Goal: Task Accomplishment & Management: Use online tool/utility

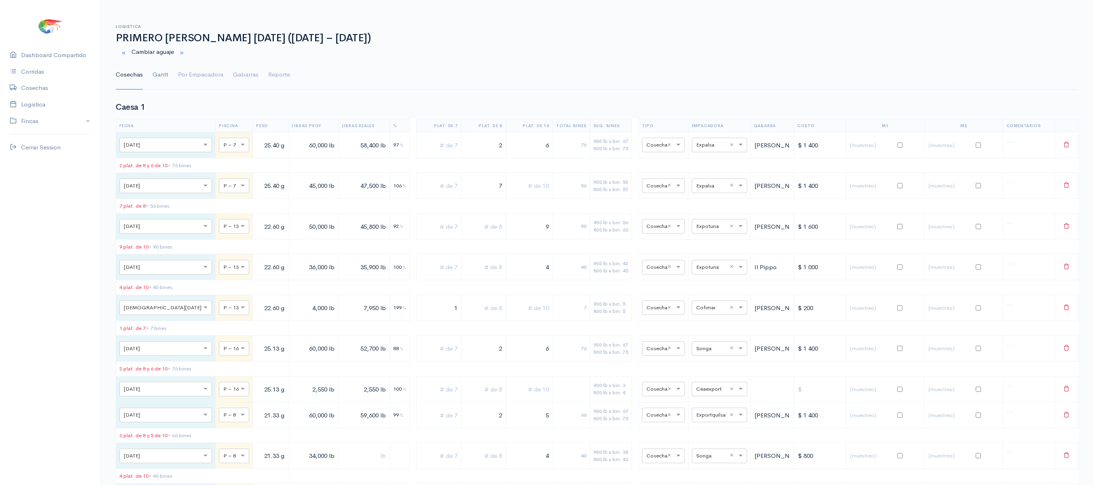
click at [159, 76] on link "Gantt" at bounding box center [161, 74] width 16 height 29
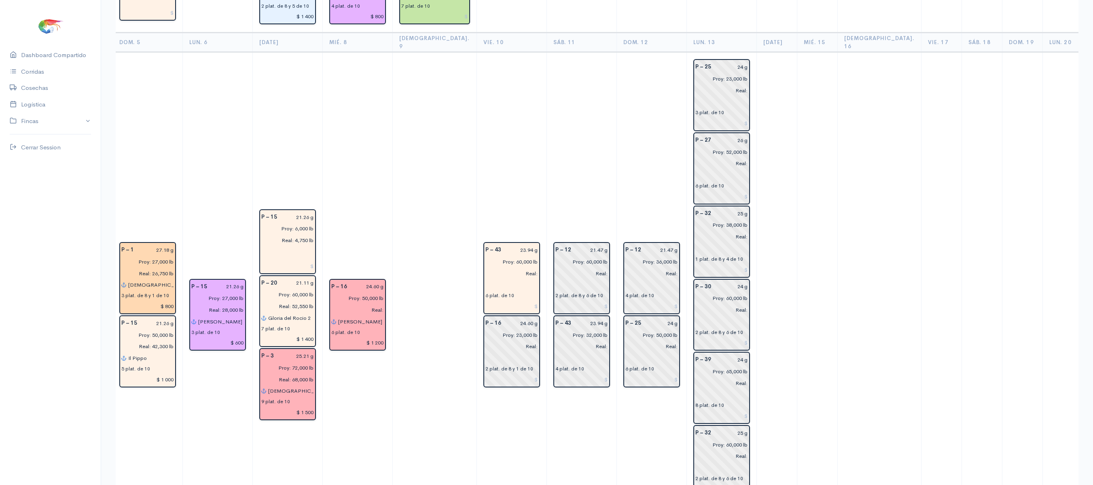
scroll to position [169, 0]
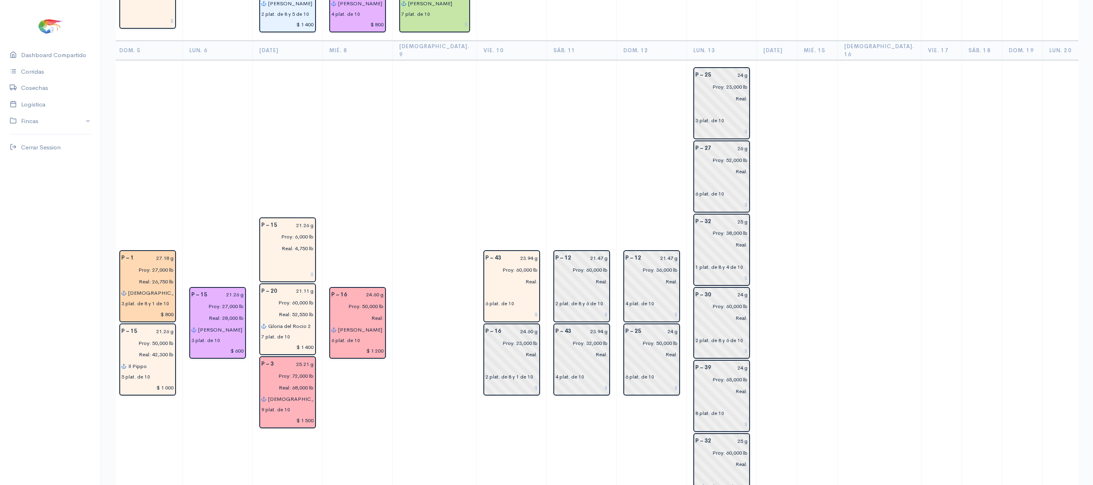
click at [687, 230] on td "P – 25 24 g Proy: 23,000 lb Real: 3 plat. de 10 P – 27 26 g Proy: 52,000 lb Rea…" at bounding box center [722, 323] width 70 height 526
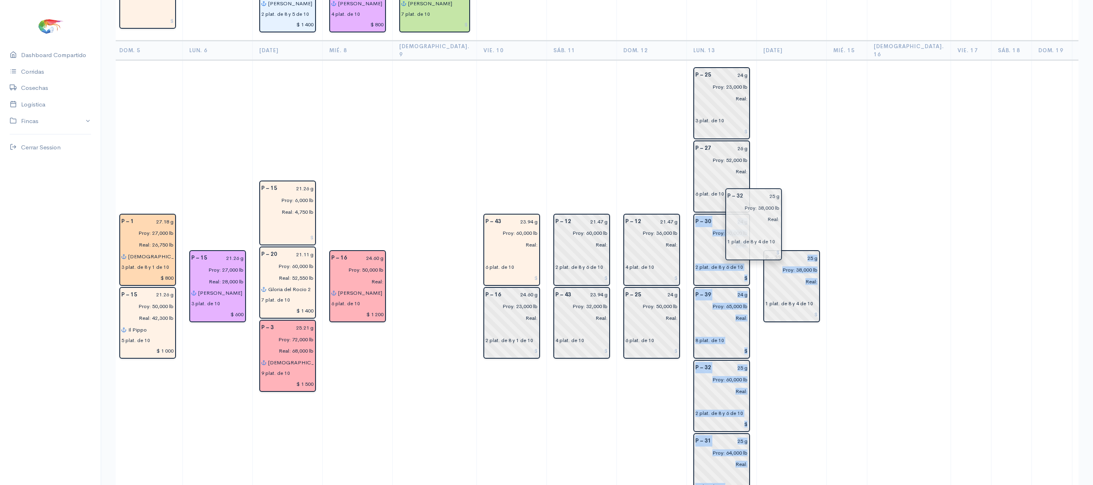
drag, startPoint x: 675, startPoint y: 230, endPoint x: 737, endPoint y: 222, distance: 62.0
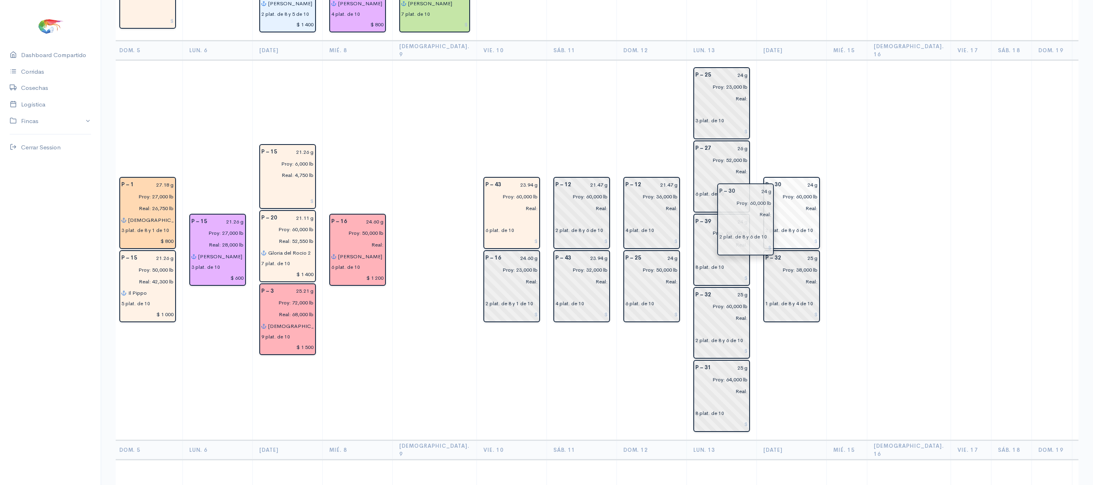
drag, startPoint x: 703, startPoint y: 219, endPoint x: 756, endPoint y: 204, distance: 55.4
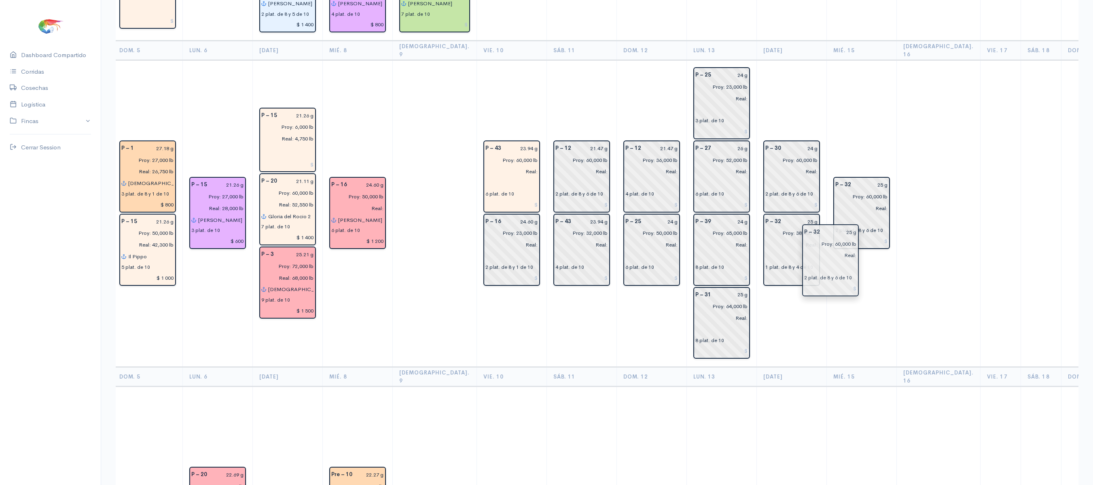
drag, startPoint x: 690, startPoint y: 301, endPoint x: 829, endPoint y: 255, distance: 145.9
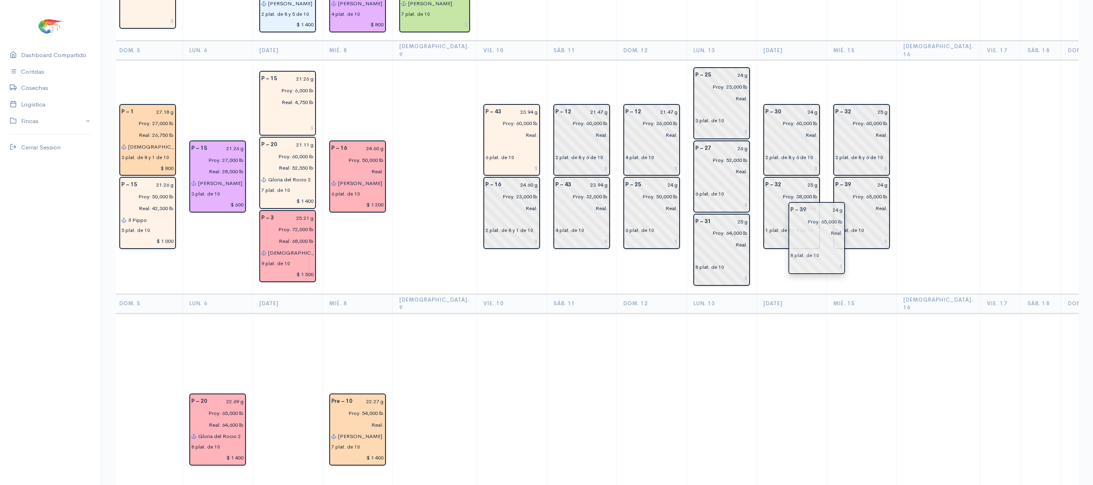
drag, startPoint x: 705, startPoint y: 242, endPoint x: 830, endPoint y: 241, distance: 124.6
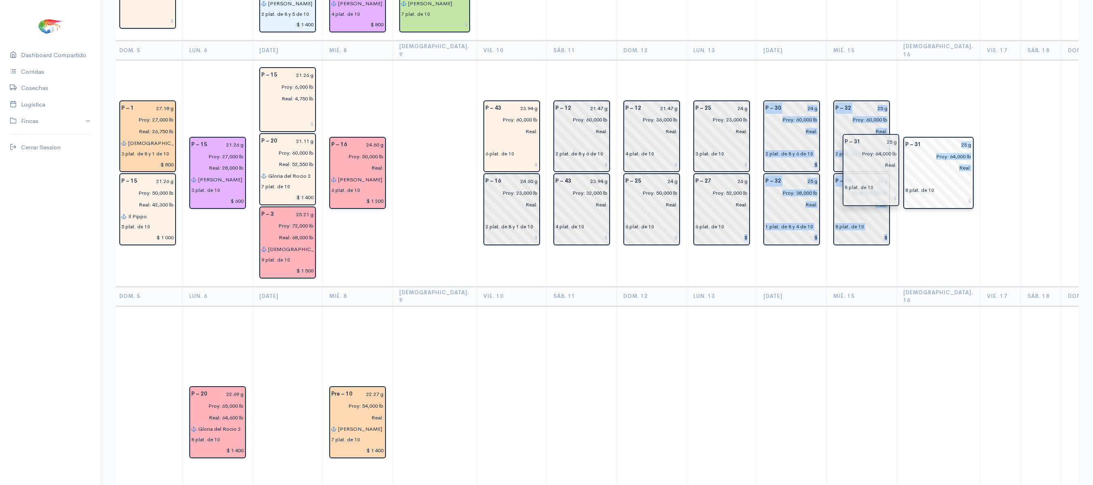
drag, startPoint x: 708, startPoint y: 236, endPoint x: 888, endPoint y: 172, distance: 190.7
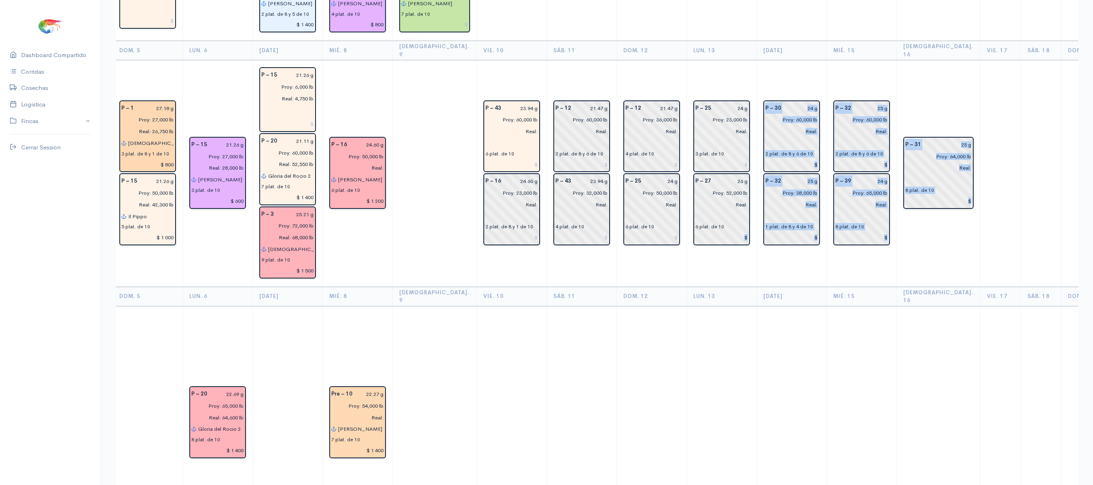
click at [897, 102] on td "P – 31 25 g Proy: 64,000 lb Real: 8 plat. de 10" at bounding box center [939, 173] width 84 height 226
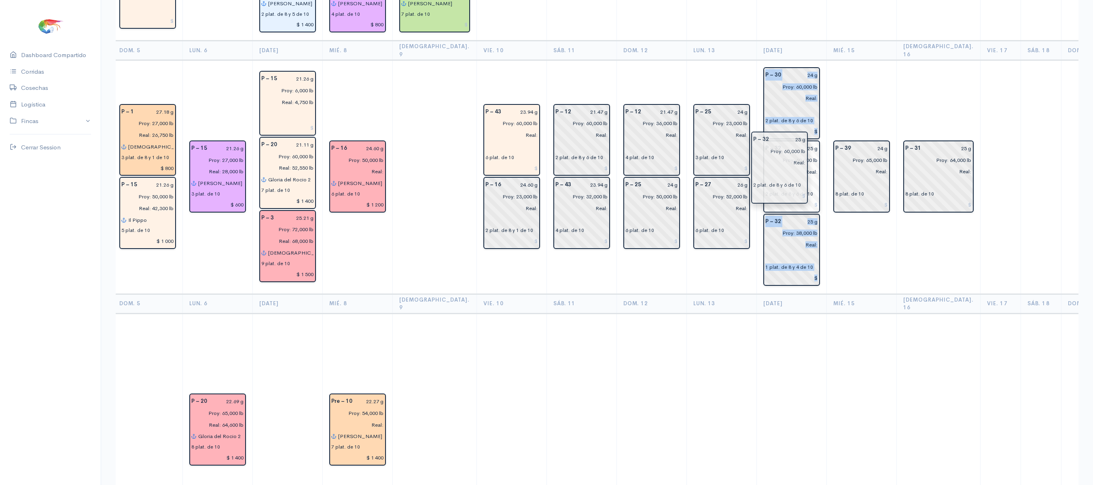
drag, startPoint x: 818, startPoint y: 106, endPoint x: 765, endPoint y: 153, distance: 71.1
click at [842, 60] on td "P – 39 24 g Proy: 65,000 lb Real: 8 plat. de 10" at bounding box center [862, 177] width 70 height 234
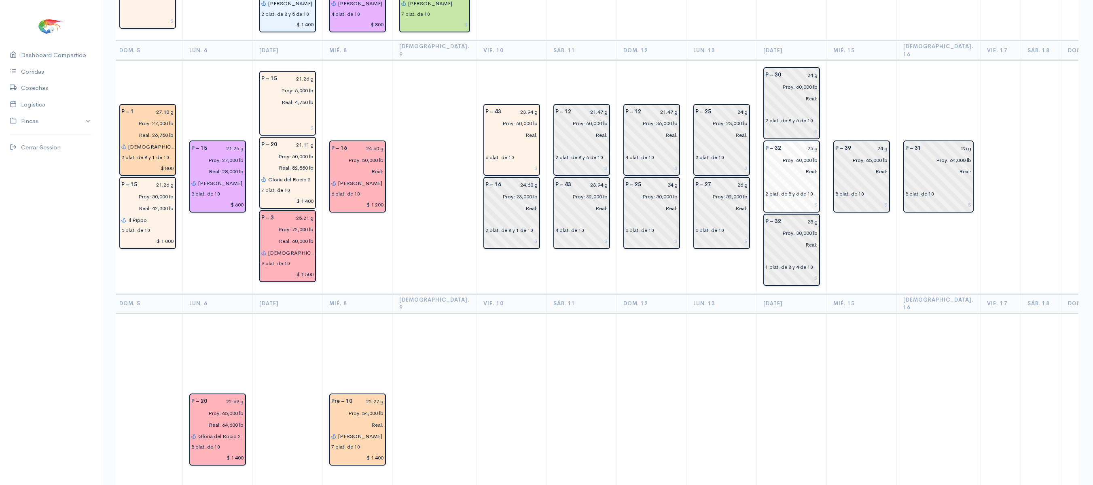
click at [766, 166] on input "Real:" at bounding box center [789, 172] width 57 height 12
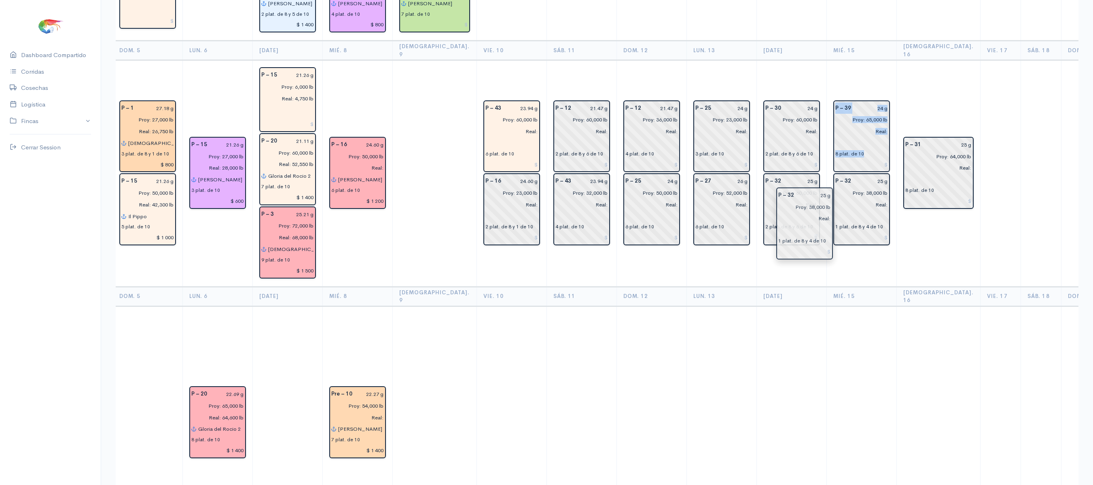
drag, startPoint x: 763, startPoint y: 231, endPoint x: 805, endPoint y: 221, distance: 43.4
click at [898, 87] on td "P – 31 25 g Proy: 64,000 lb Real: 8 plat. de 10" at bounding box center [939, 173] width 84 height 226
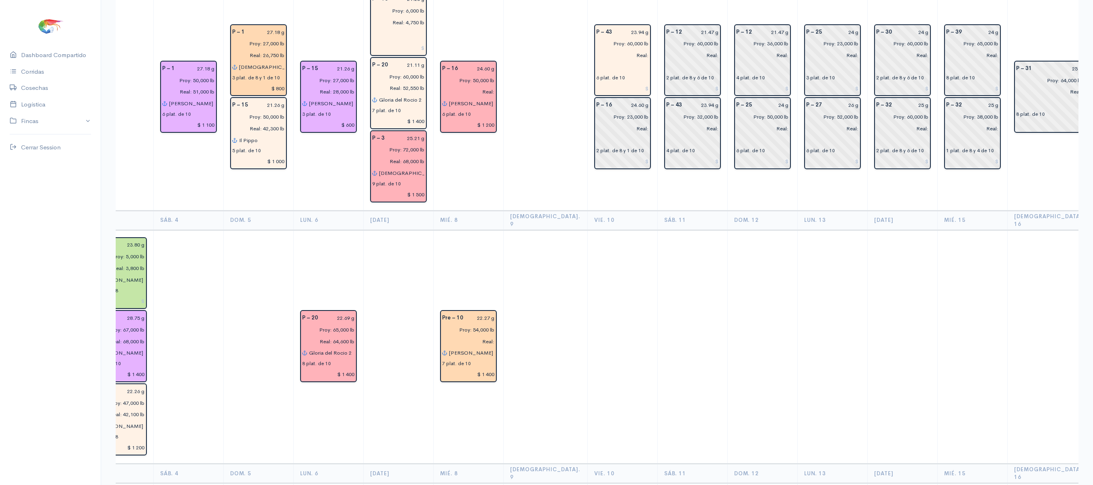
scroll to position [241, 0]
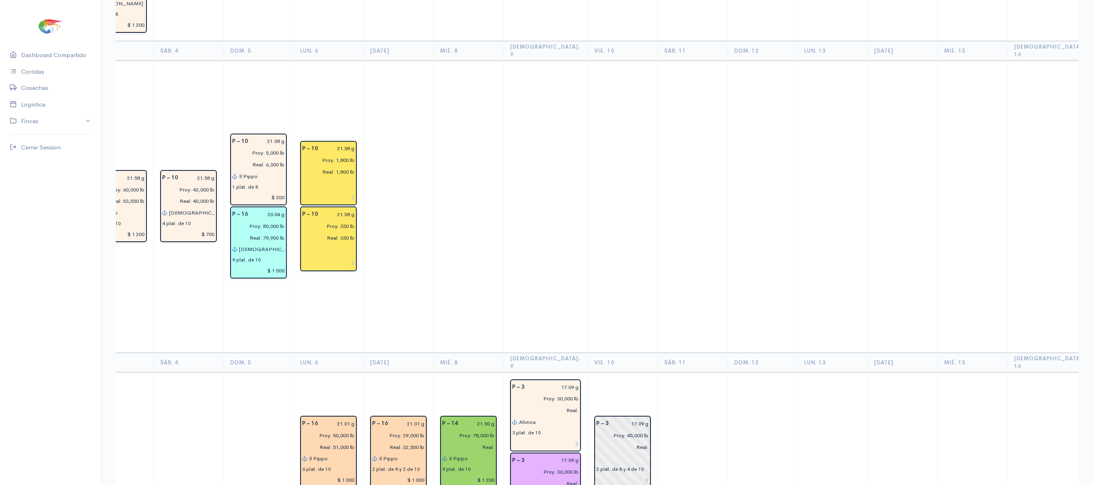
click at [548, 129] on td at bounding box center [545, 206] width 84 height 292
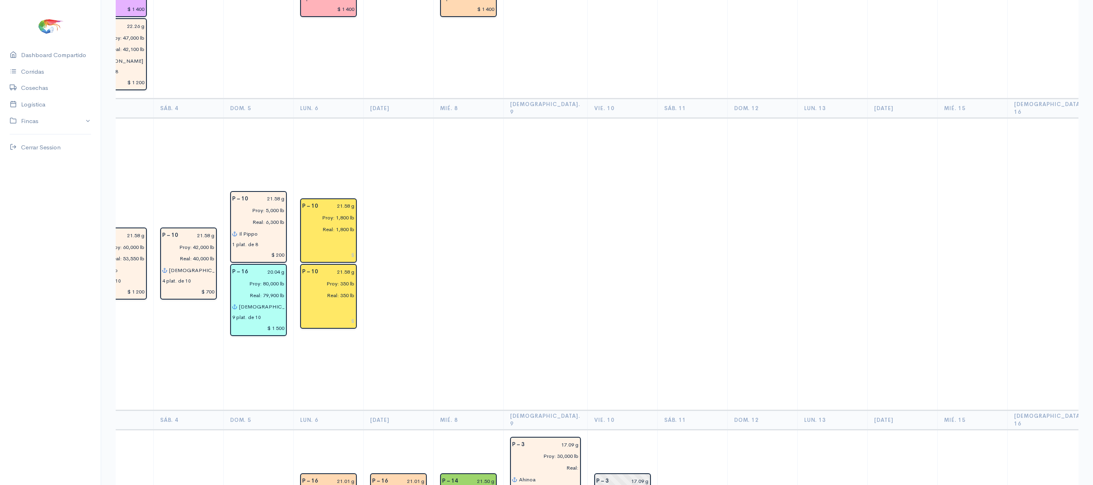
scroll to position [0, 0]
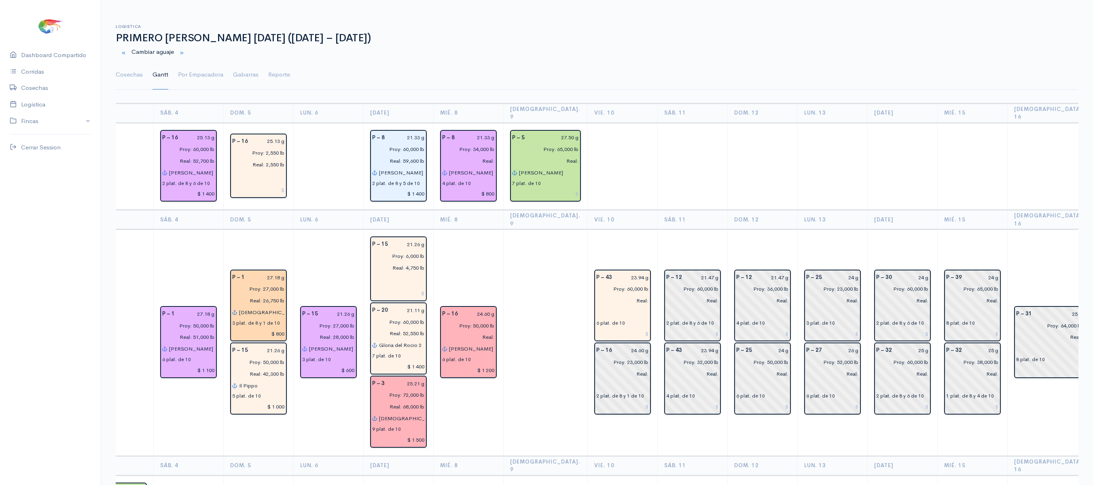
click at [758, 180] on td at bounding box center [763, 166] width 70 height 87
click at [128, 74] on link "Cosechas" at bounding box center [129, 74] width 27 height 29
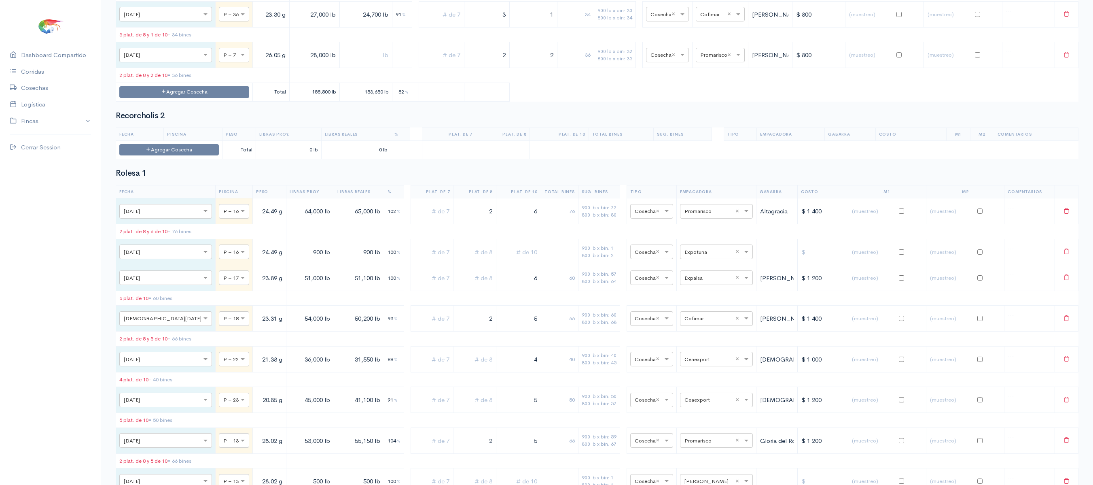
scroll to position [4699, 0]
click at [164, 97] on button "Agregar Cosecha" at bounding box center [184, 91] width 130 height 12
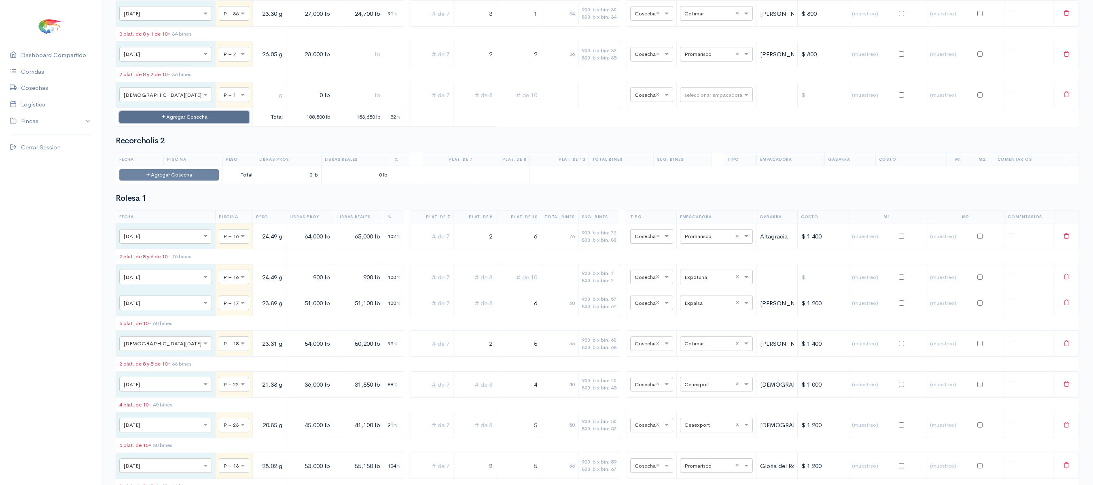
click at [168, 123] on button "Agregar Cosecha" at bounding box center [184, 117] width 130 height 12
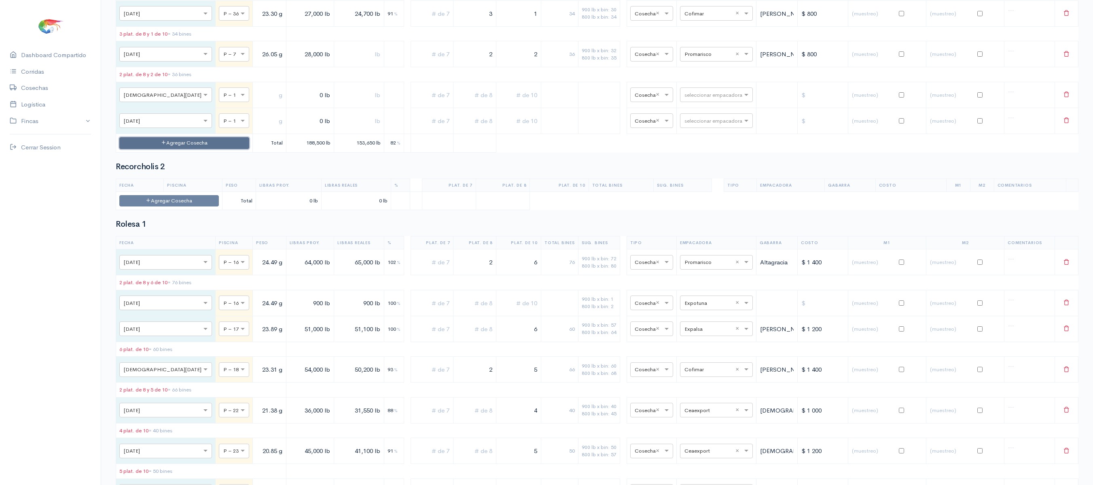
click at [176, 149] on button "Agregar Cosecha" at bounding box center [184, 143] width 130 height 12
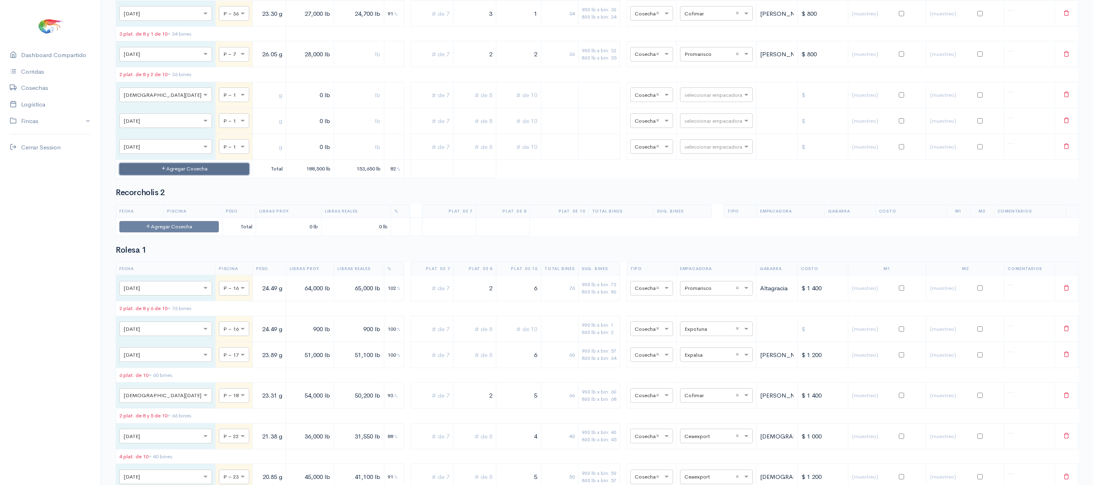
click at [180, 175] on button "Agregar Cosecha" at bounding box center [184, 169] width 130 height 12
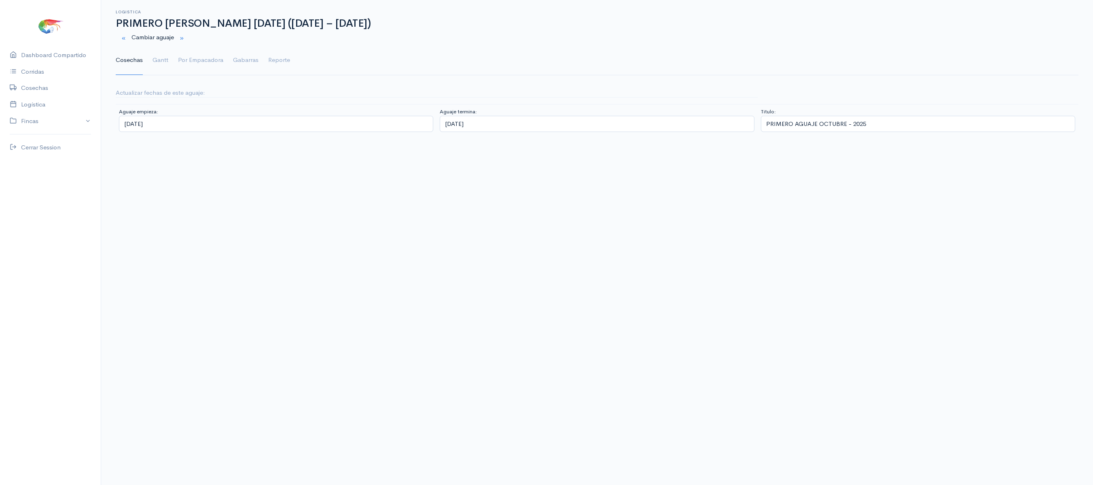
scroll to position [15, 0]
drag, startPoint x: 159, startPoint y: 62, endPoint x: 291, endPoint y: 62, distance: 131.9
click at [159, 62] on link "Gantt" at bounding box center [161, 60] width 16 height 29
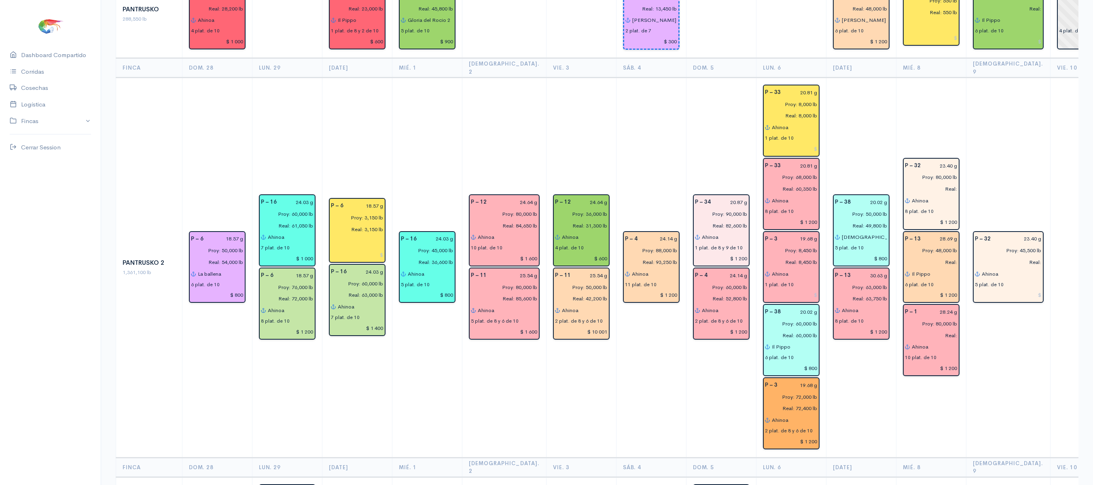
scroll to position [1254, 0]
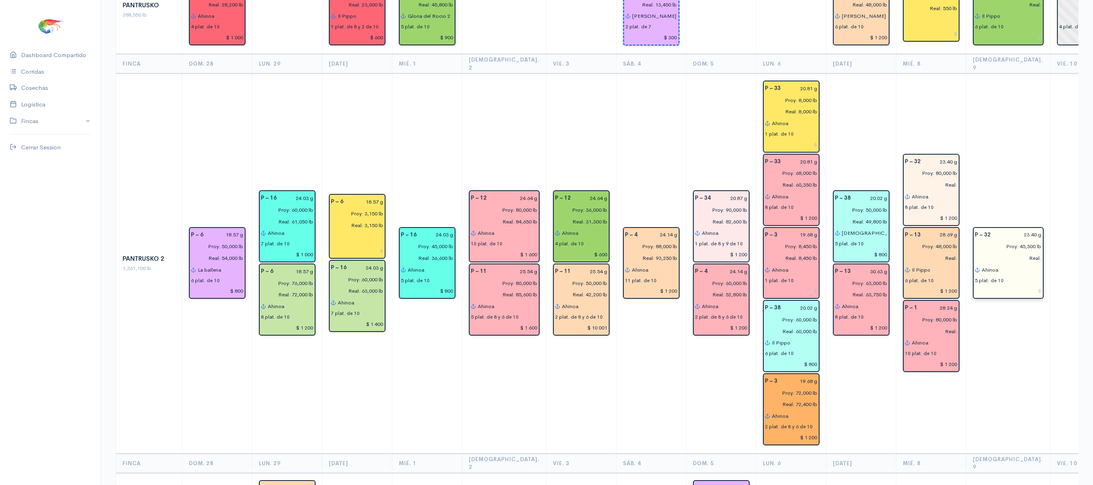
click at [999, 240] on input "Proy: 45,500 lb" at bounding box center [1006, 246] width 72 height 12
type input "Proy: 45,000 lb"
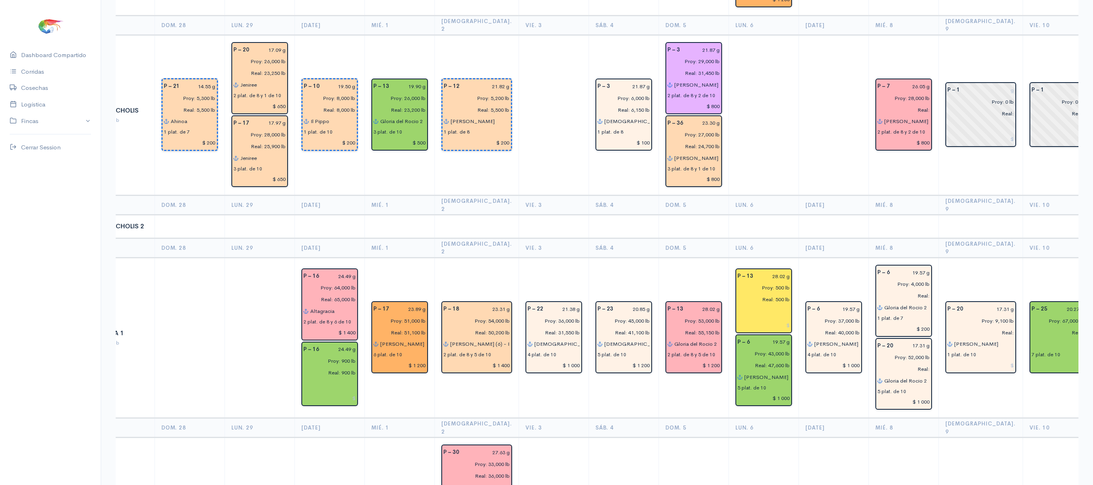
scroll to position [1694, 0]
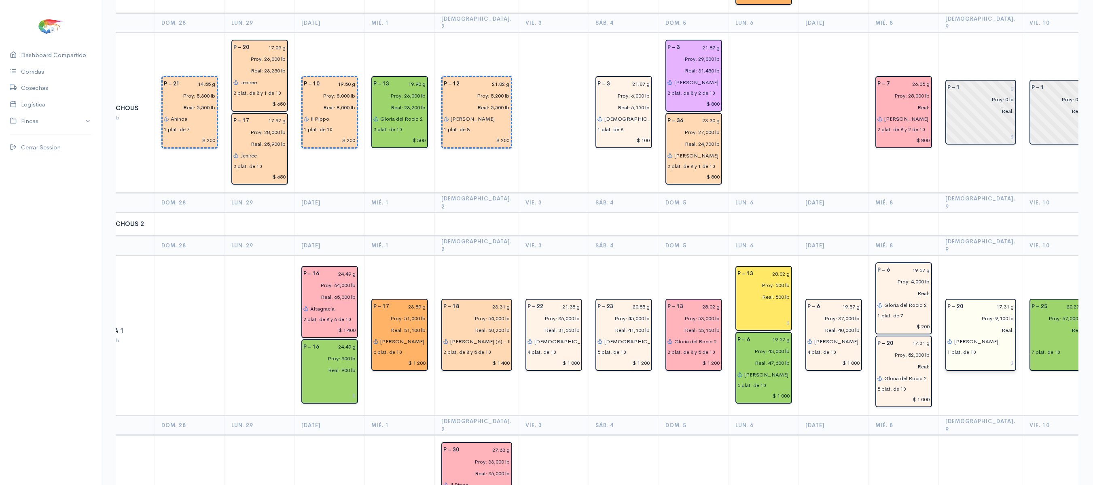
click at [970, 312] on input "Proy: 9,100 lb" at bounding box center [979, 318] width 72 height 12
type input "Proy: 9,000 lb"
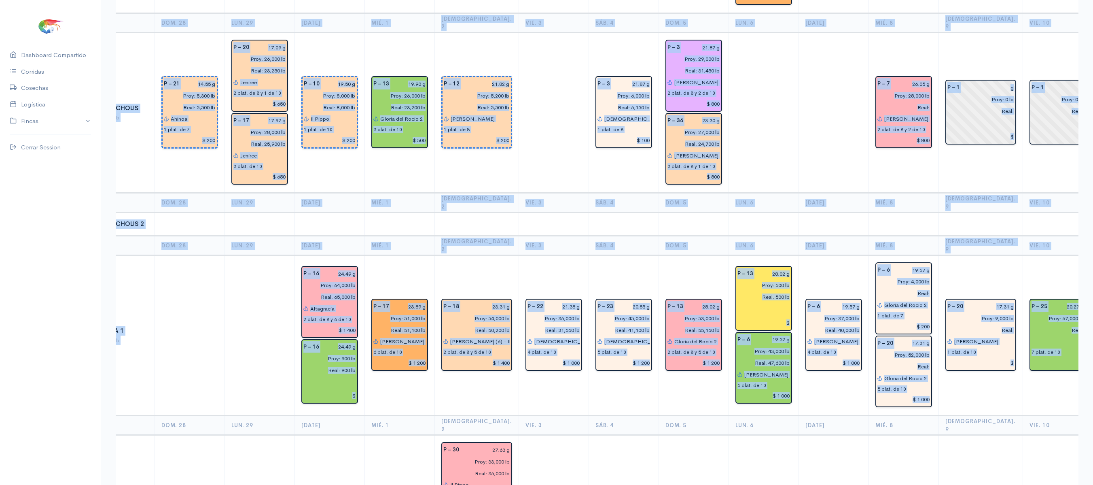
scroll to position [719, 0]
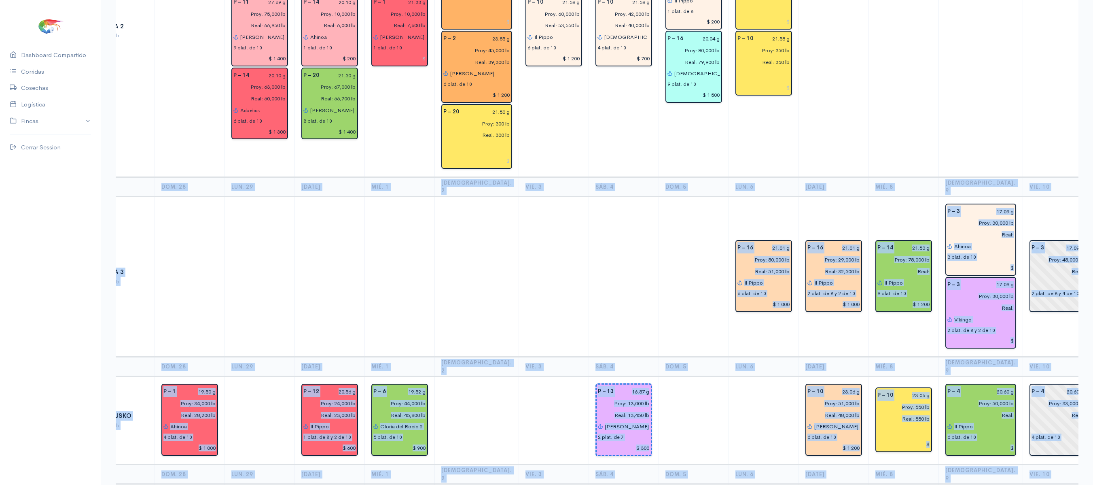
drag, startPoint x: 1067, startPoint y: 299, endPoint x: 984, endPoint y: -98, distance: 405.9
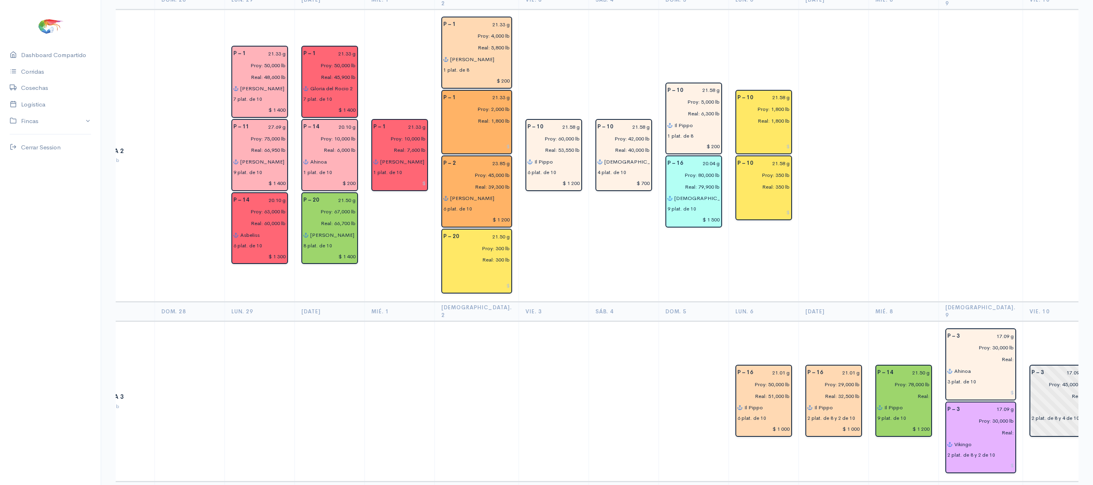
click at [881, 70] on td at bounding box center [904, 155] width 70 height 292
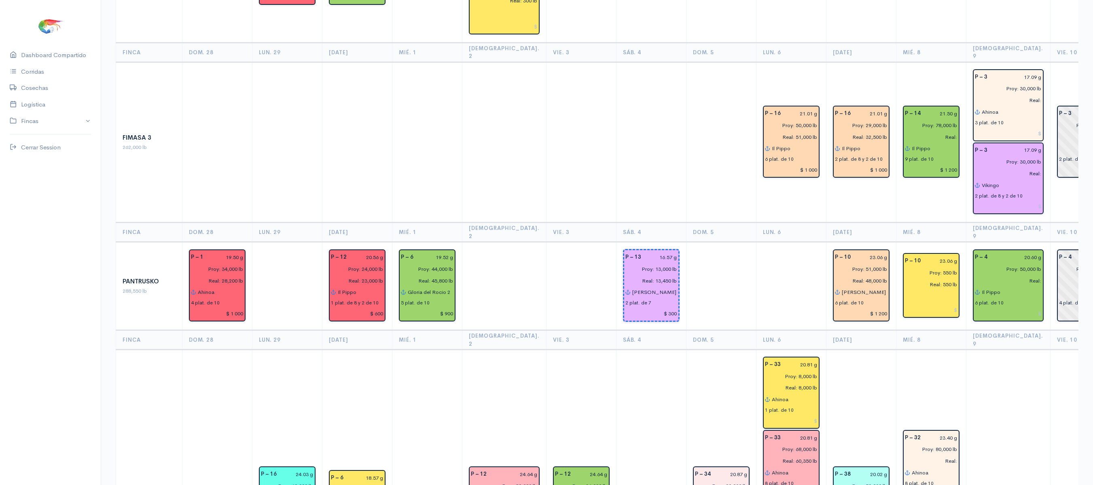
scroll to position [977, 0]
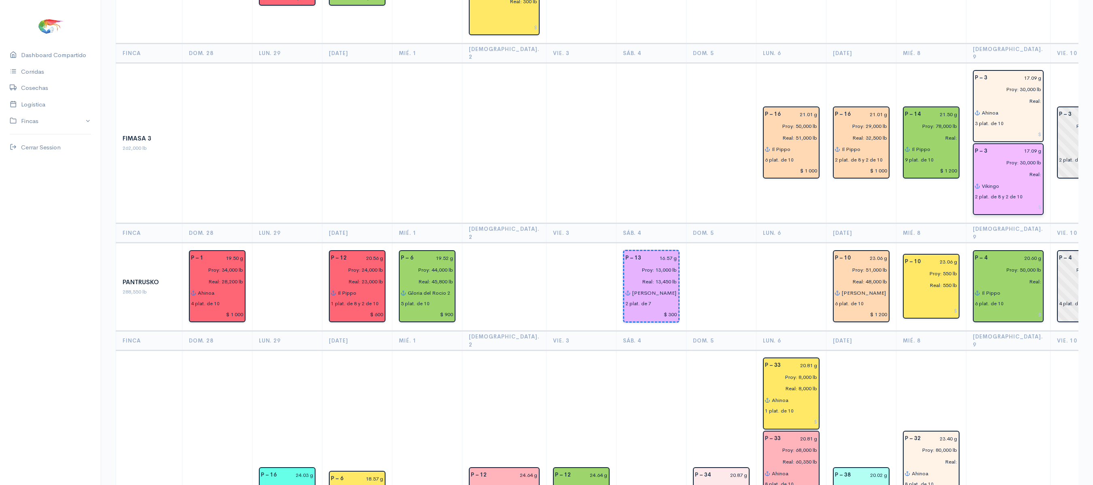
click at [989, 180] on input "Vikingo" at bounding box center [1012, 186] width 60 height 12
click at [995, 226] on ngb-highlight "Ma riam Ma bel" at bounding box center [1011, 230] width 39 height 8
type input "[PERSON_NAME]"
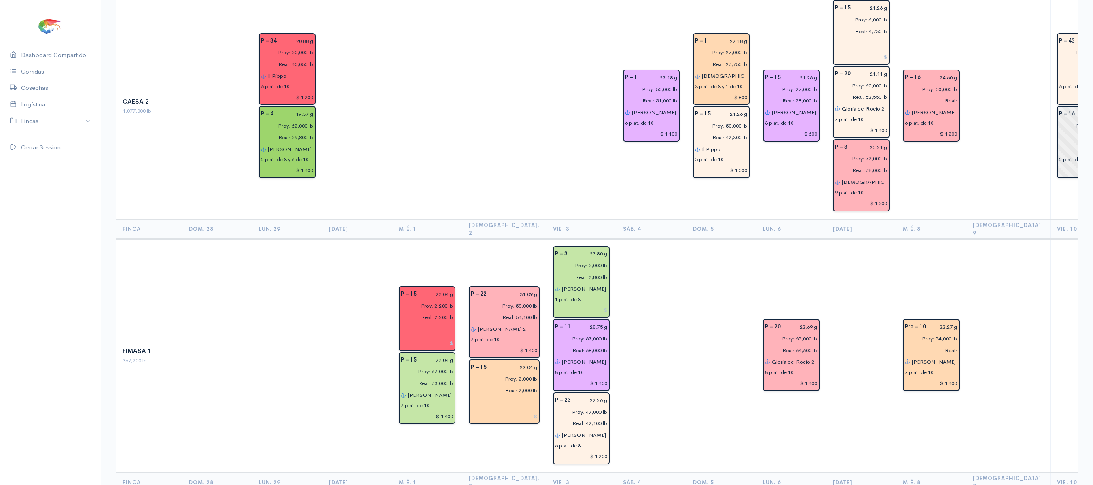
scroll to position [0, 0]
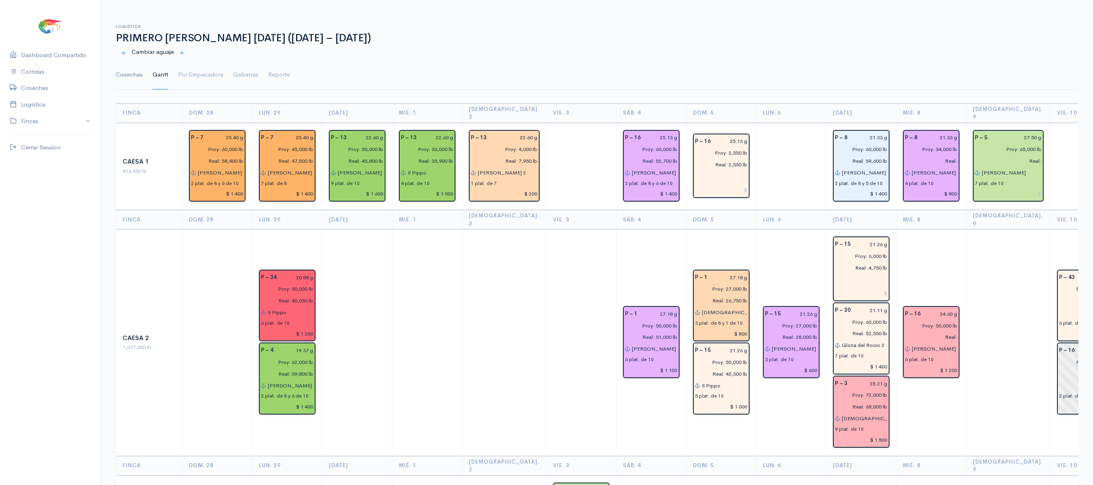
click at [125, 88] on link "Cosechas" at bounding box center [129, 74] width 27 height 29
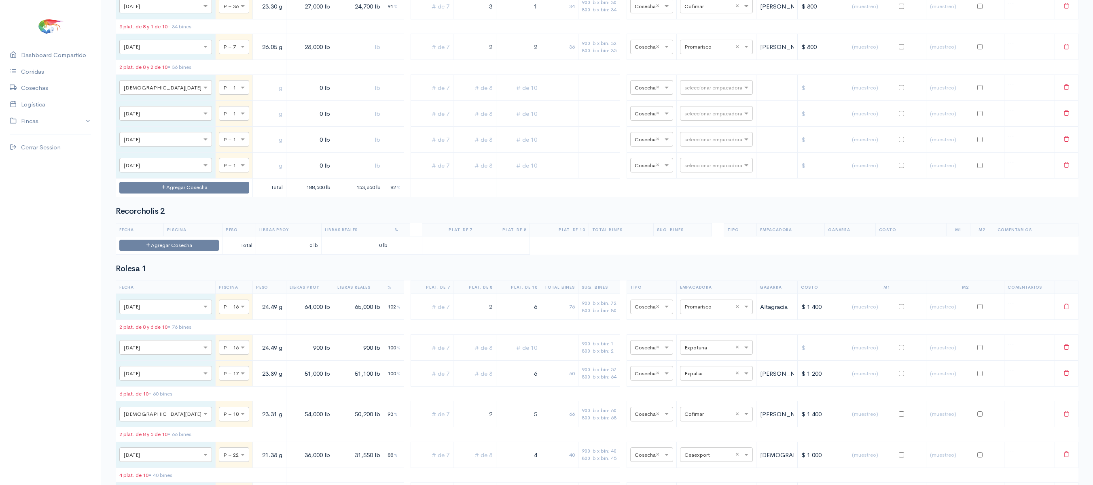
scroll to position [4707, 0]
click at [219, 91] on div at bounding box center [234, 86] width 30 height 9
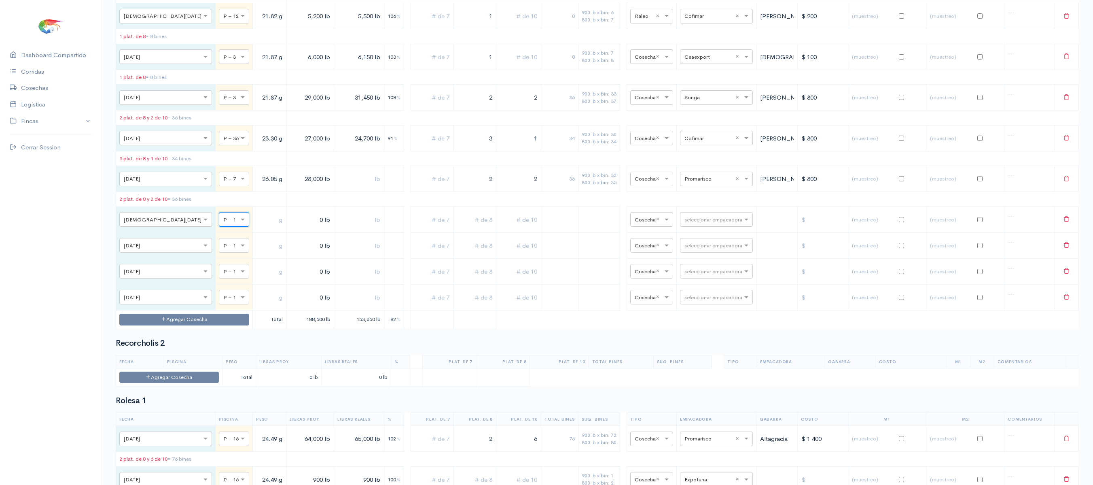
scroll to position [4577, 0]
type input "9"
click at [219, 99] on div at bounding box center [234, 94] width 30 height 9
click at [239, 221] on span at bounding box center [244, 217] width 10 height 8
type input "9"
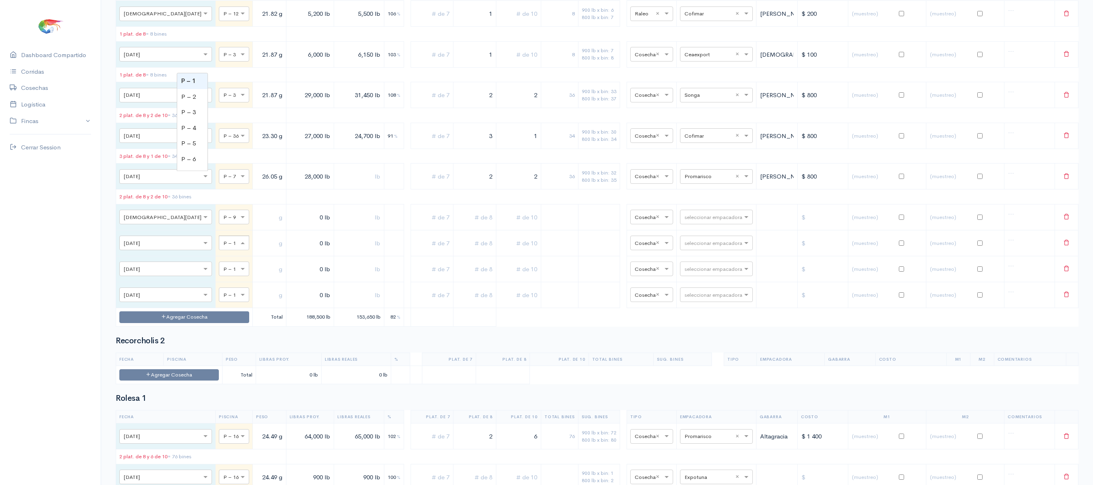
click at [223, 247] on input "text" at bounding box center [226, 242] width 7 height 9
type input "10"
click at [223, 273] on input "text" at bounding box center [226, 268] width 7 height 9
type input "12"
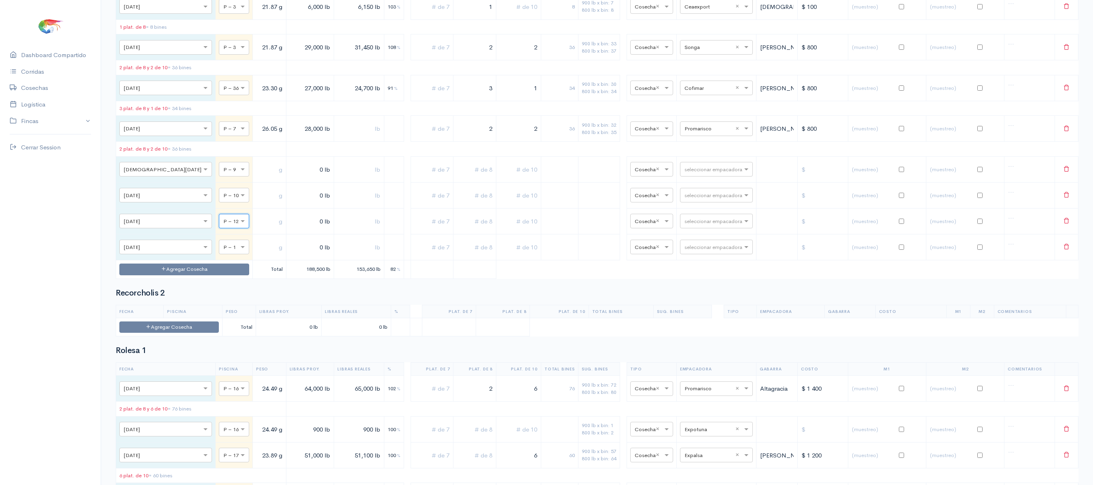
scroll to position [4626, 0]
click at [239, 250] on span at bounding box center [244, 246] width 10 height 8
type input "30"
click at [256, 177] on input "text" at bounding box center [269, 168] width 27 height 17
type input "24 g"
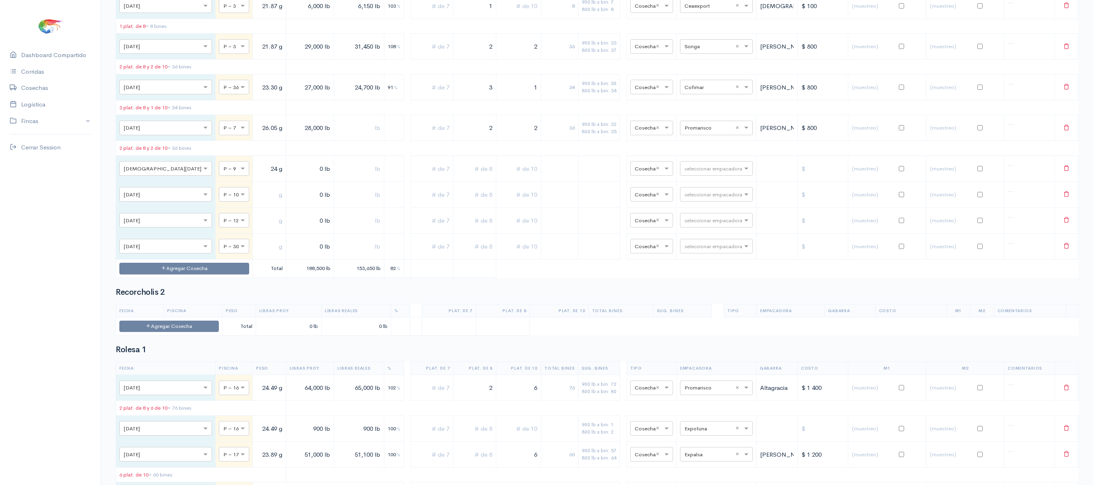
click at [256, 203] on input "text" at bounding box center [269, 194] width 27 height 17
type input "24.5 g"
click at [256, 229] on input "text" at bounding box center [269, 220] width 27 height 17
type input "23.5 g"
click at [256, 255] on input "text" at bounding box center [269, 246] width 27 height 17
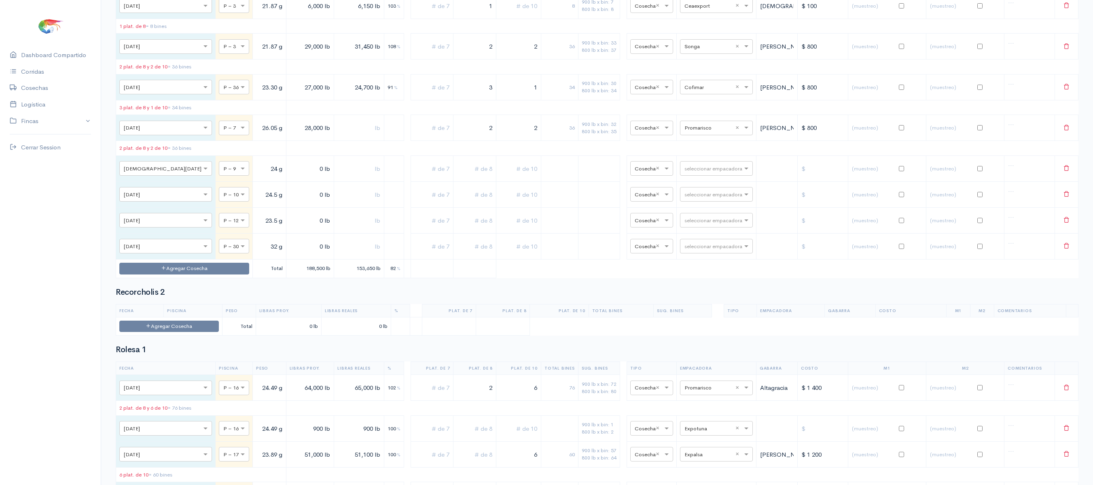
type input "32 g"
click at [290, 177] on input "0 lb" at bounding box center [310, 168] width 41 height 17
type input "22,500 lb"
click at [290, 203] on input "0 lb" at bounding box center [310, 194] width 41 height 17
type input "24,000 lb"
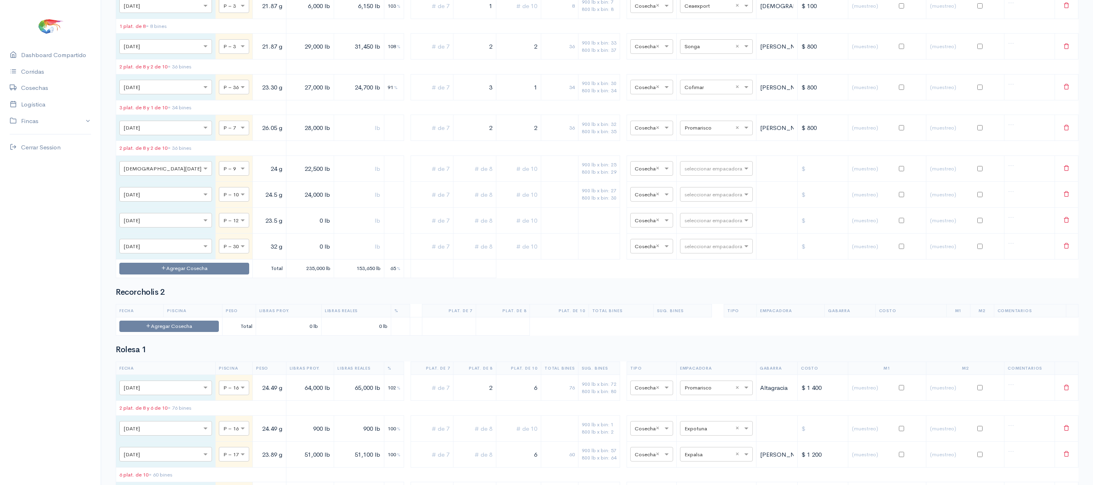
click at [290, 229] on input "0 lb" at bounding box center [310, 220] width 41 height 17
type input "22,500 lb"
click at [290, 255] on input "0 lb" at bounding box center [310, 246] width 41 height 17
type input "37,000 lb"
click at [482, 181] on td at bounding box center [475, 168] width 43 height 26
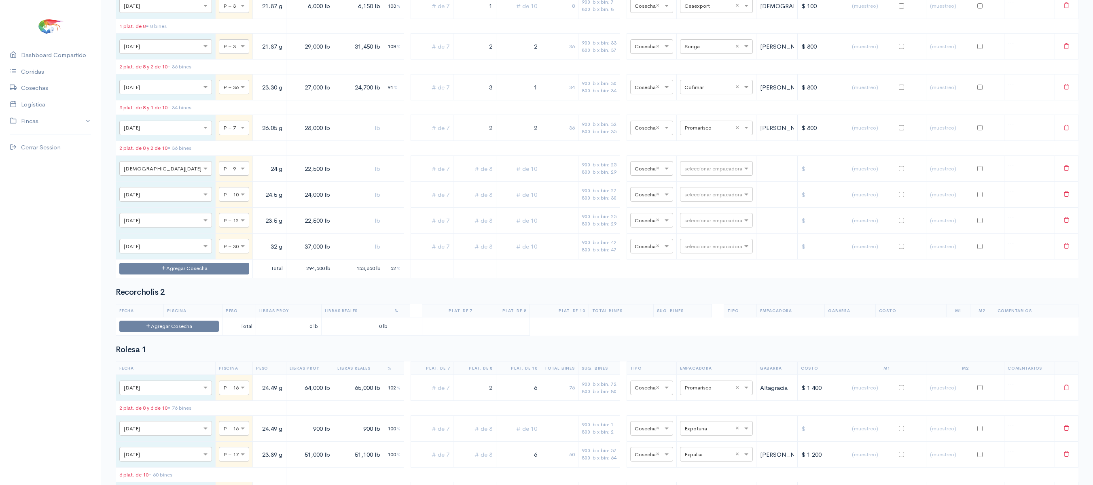
click at [500, 177] on input "text" at bounding box center [519, 168] width 38 height 17
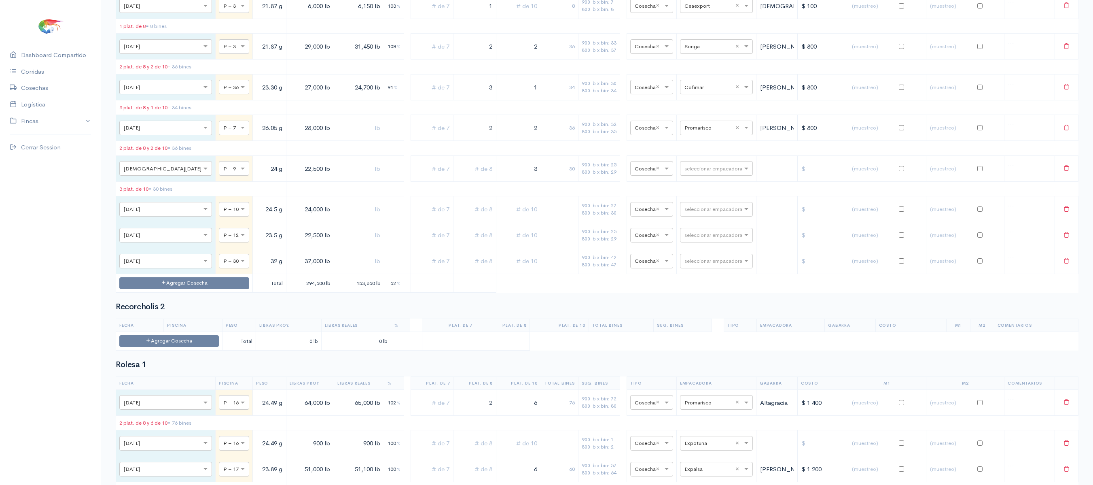
type input "3"
click at [502, 218] on input "text" at bounding box center [519, 209] width 38 height 17
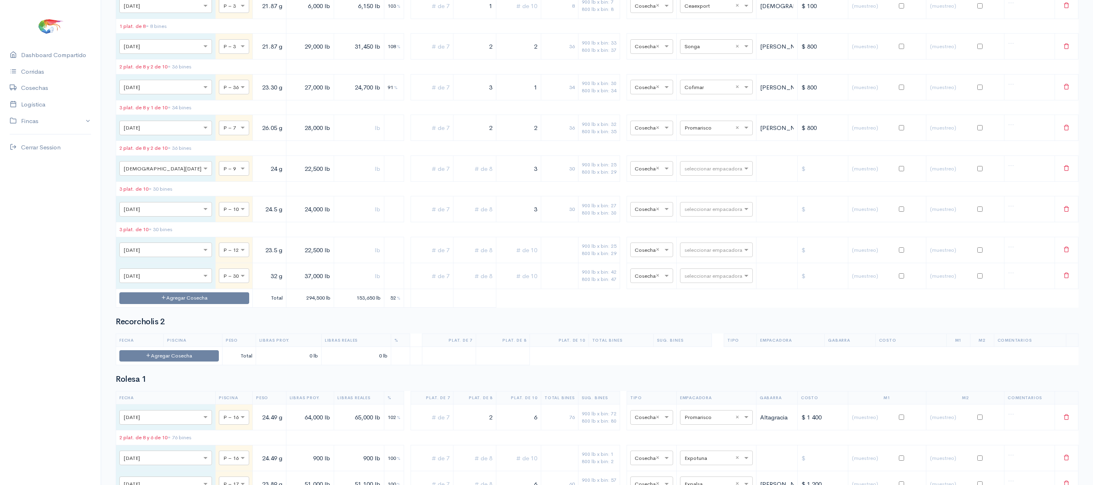
type input "3"
click at [511, 258] on input "text" at bounding box center [519, 250] width 38 height 17
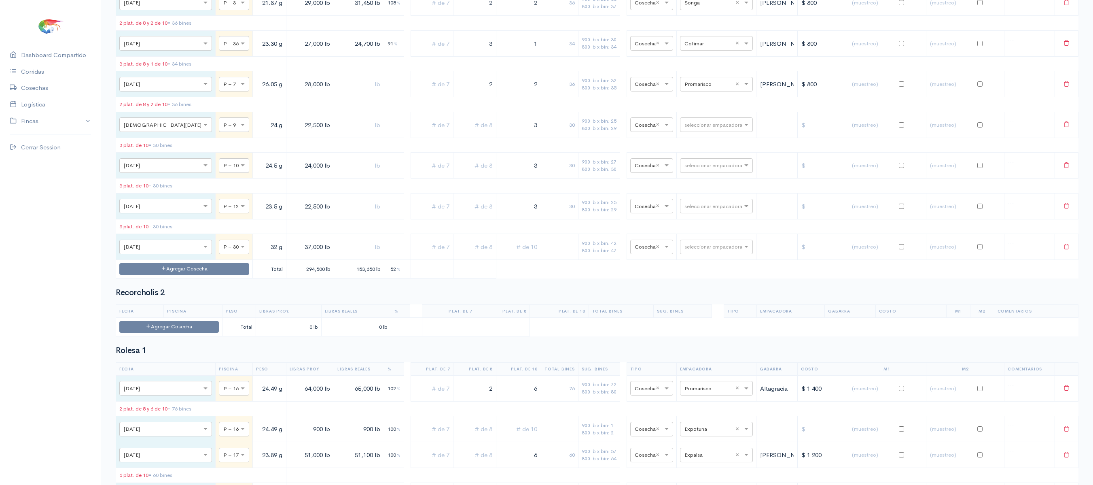
scroll to position [4670, 0]
type input "3"
click at [511, 255] on input "text" at bounding box center [519, 246] width 38 height 17
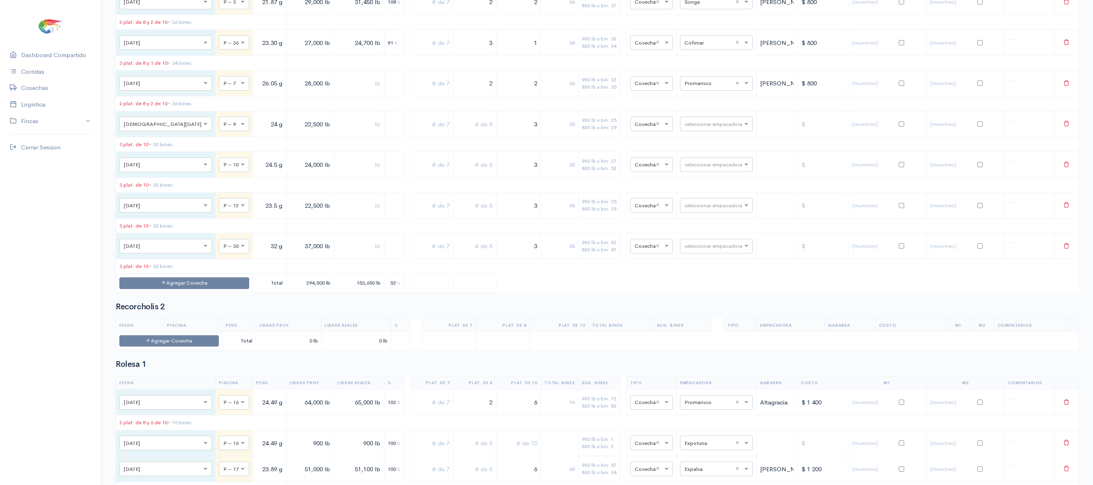
type input "3"
click at [477, 255] on input "text" at bounding box center [475, 246] width 36 height 17
type input "3"
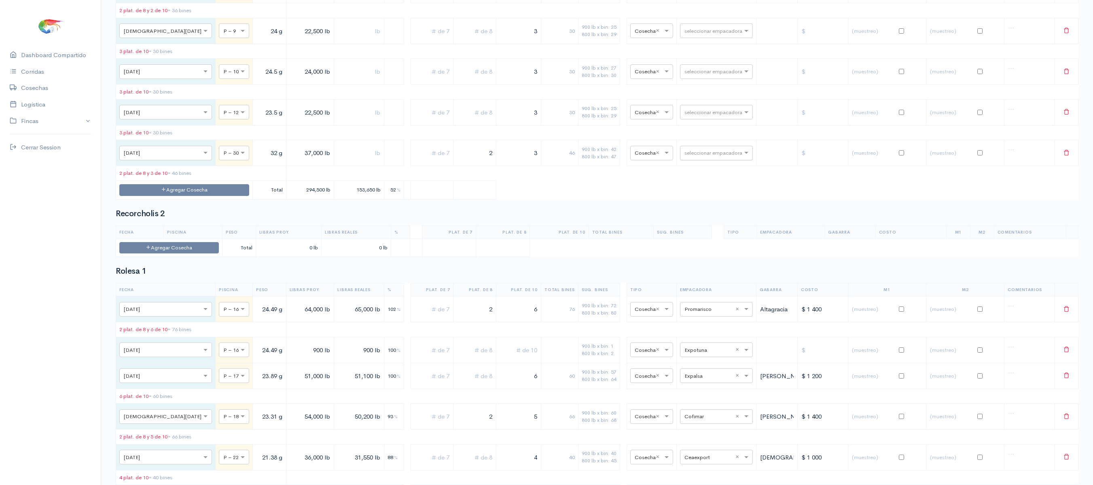
scroll to position [4764, 0]
type input "2"
click at [711, 156] on input "text" at bounding box center [709, 151] width 49 height 9
type input "s"
click at [702, 359] on div "Songa" at bounding box center [709, 360] width 73 height 16
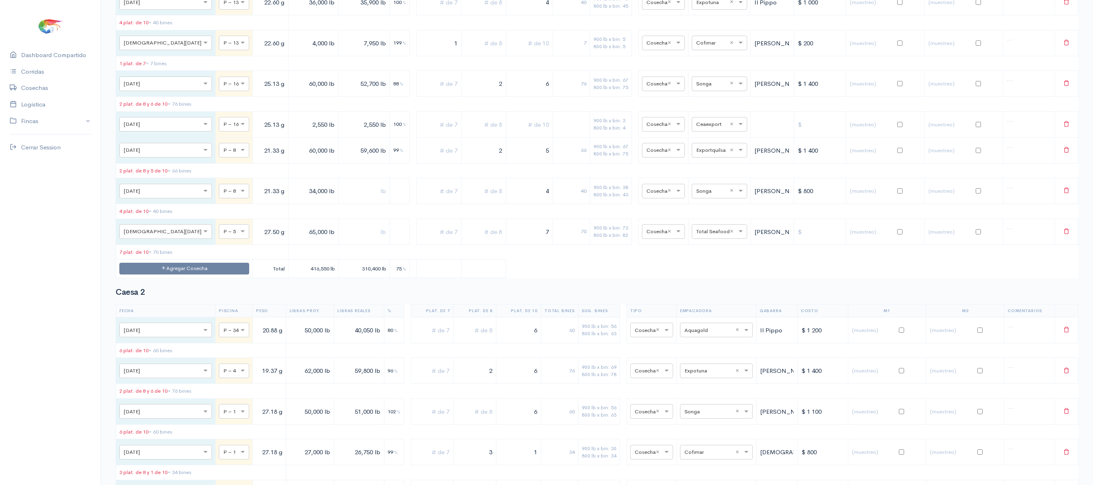
scroll to position [0, 0]
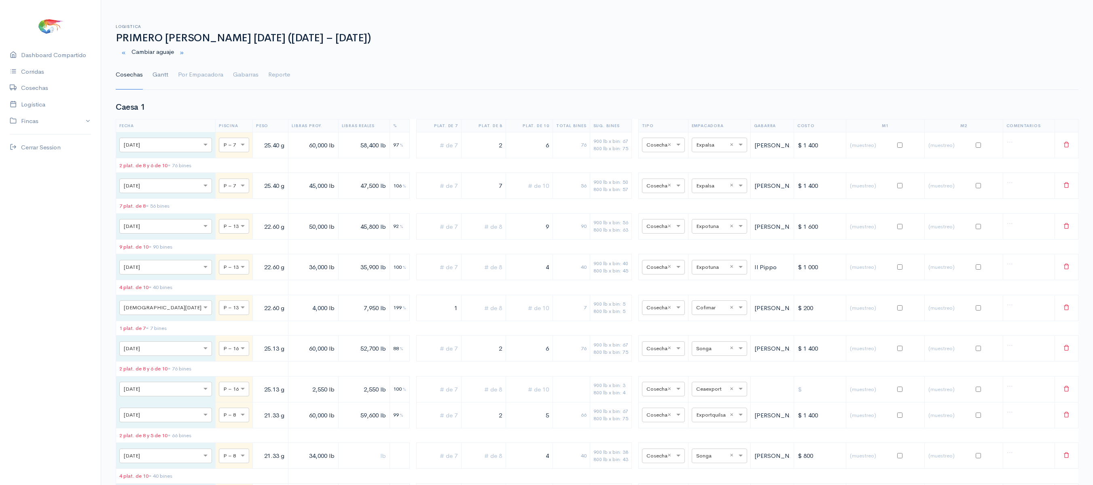
click at [159, 71] on link "Gantt" at bounding box center [161, 74] width 16 height 29
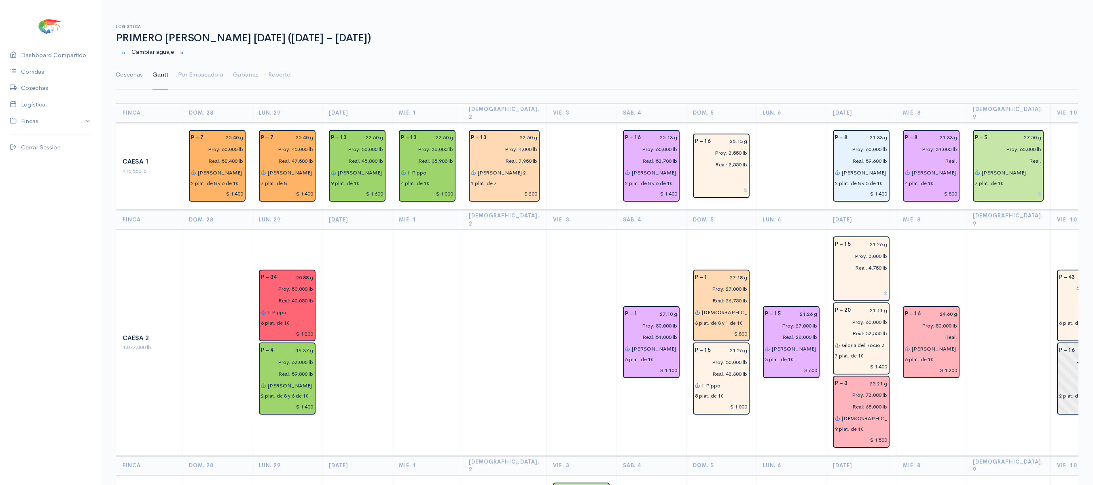
click at [125, 79] on link "Cosechas" at bounding box center [129, 74] width 27 height 29
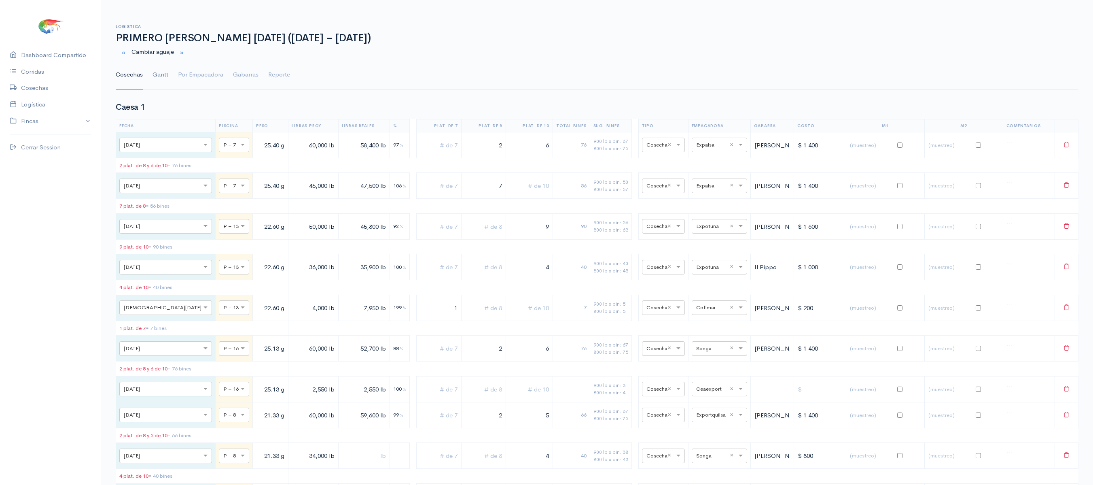
click at [159, 79] on link "Gantt" at bounding box center [161, 74] width 16 height 29
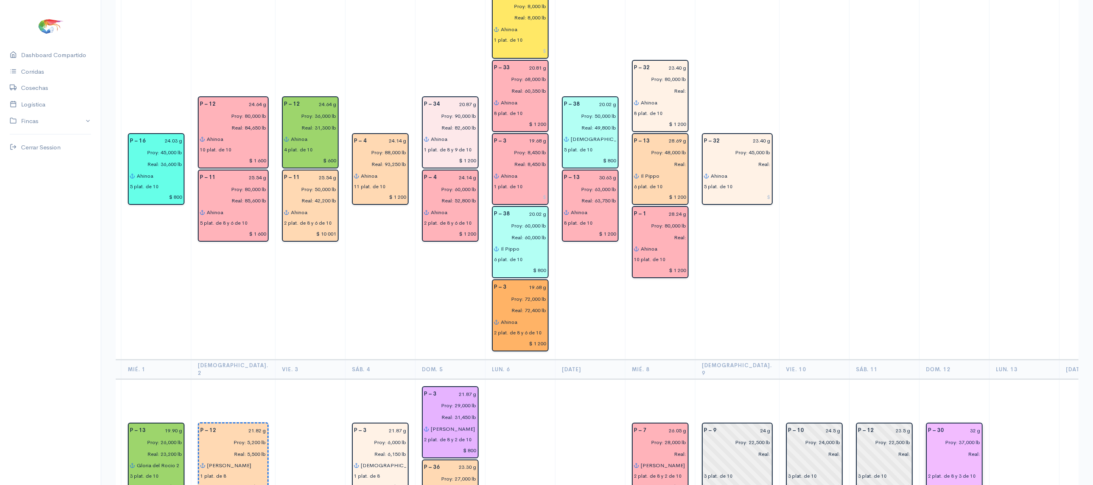
scroll to position [1348, 0]
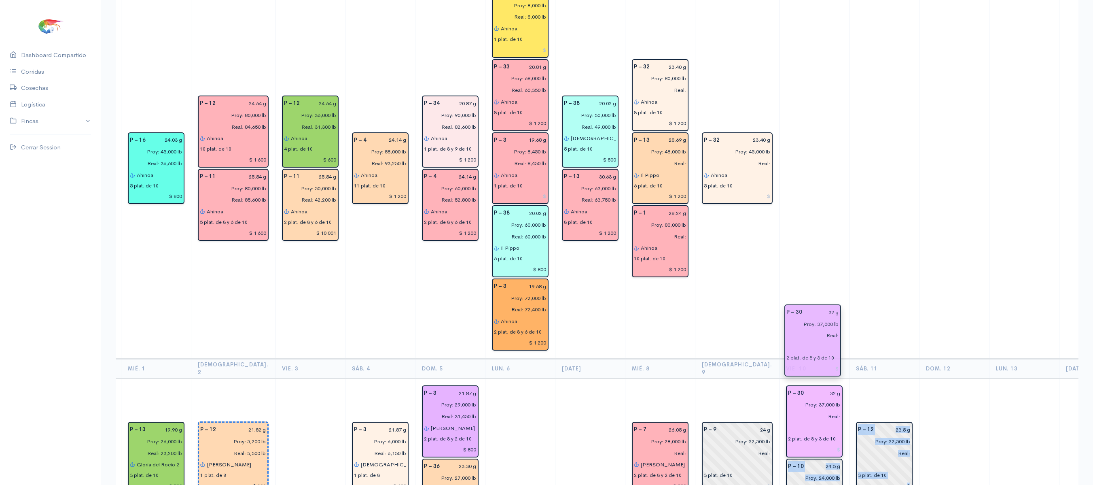
drag, startPoint x: 918, startPoint y: 370, endPoint x: 809, endPoint y: 321, distance: 119.6
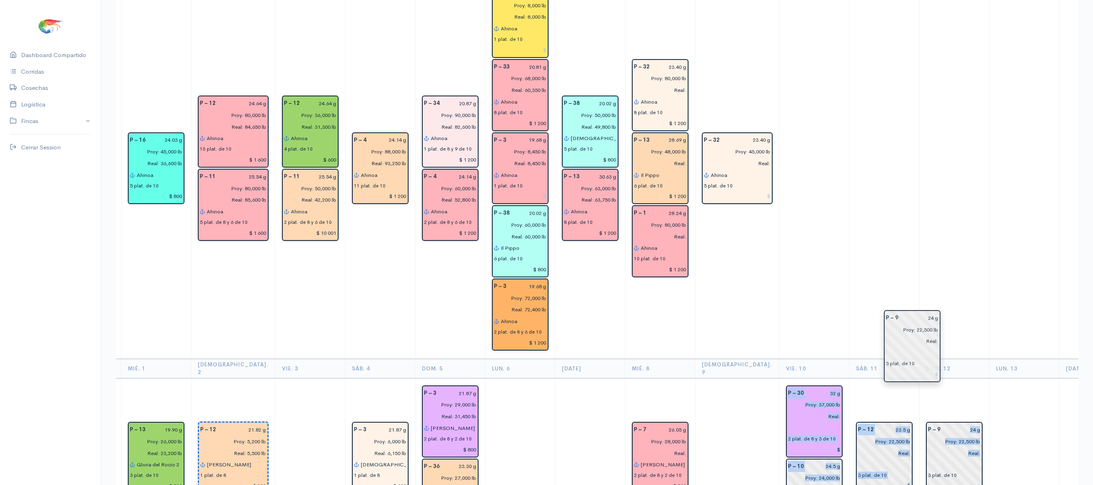
drag, startPoint x: 720, startPoint y: 384, endPoint x: 919, endPoint y: 342, distance: 203.7
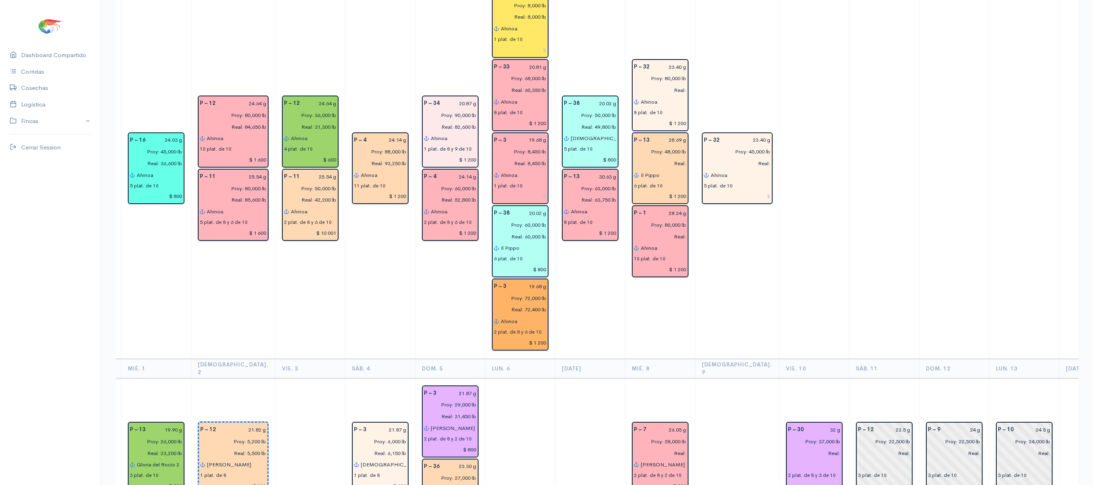
drag, startPoint x: 986, startPoint y: 356, endPoint x: 1058, endPoint y: 274, distance: 109.0
click at [1059, 274] on td at bounding box center [1094, 169] width 70 height 380
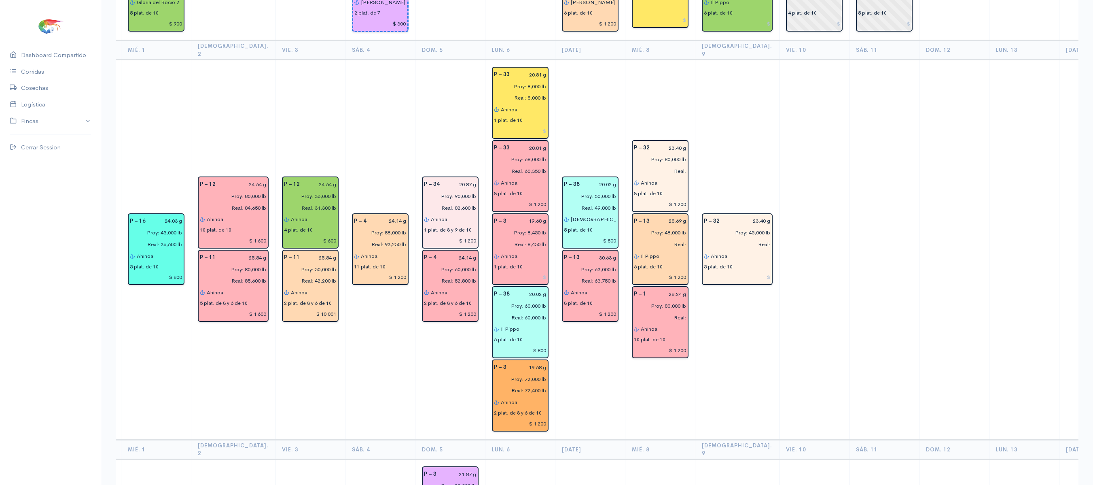
scroll to position [1376, 0]
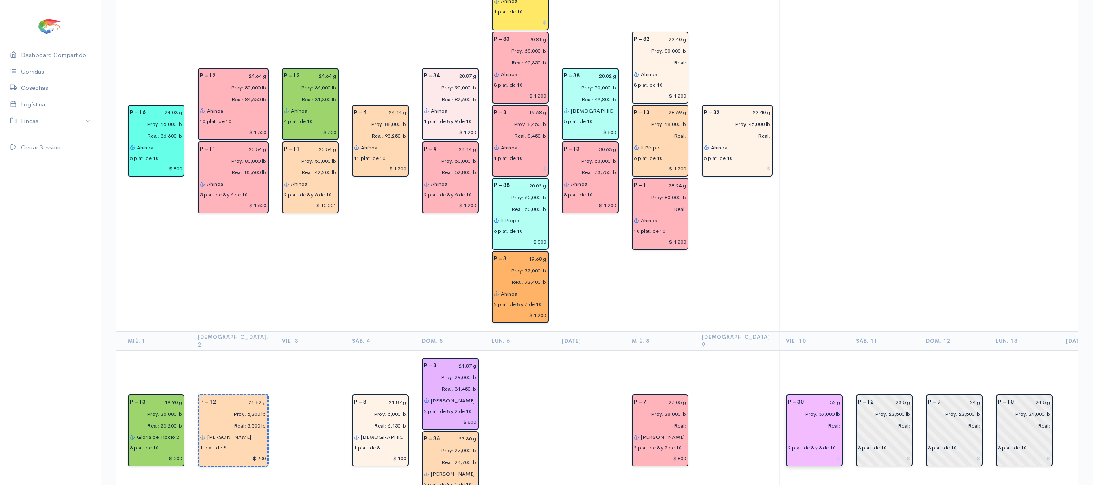
click at [809, 396] on input "32 g" at bounding box center [825, 402] width 32 height 12
type input "31.02 g"
click at [855, 350] on td "P – 12 23.5 g Proy: 22,500 lb Real: 3 plat. de 10" at bounding box center [884, 430] width 70 height 161
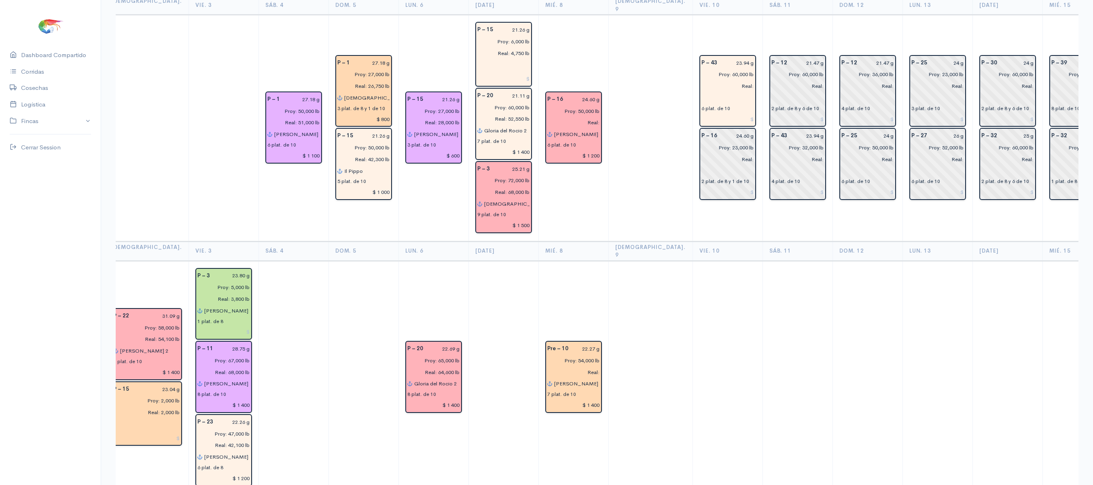
scroll to position [214, 0]
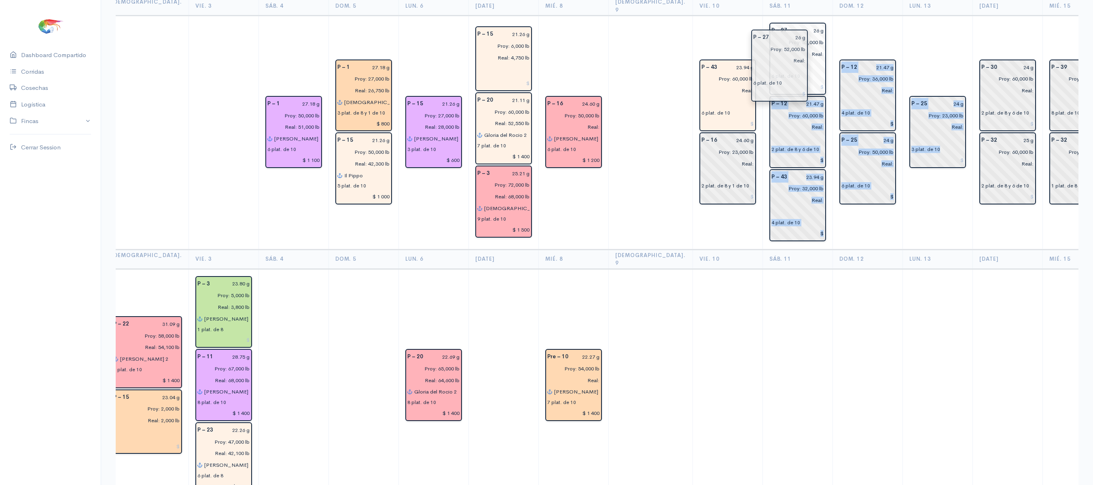
drag, startPoint x: 918, startPoint y: 157, endPoint x: 791, endPoint y: 75, distance: 151.1
click at [861, 30] on td "P – 12 21.47 g Proy: 36,000 lb Real: 4 plat. de 10 P – 25 24 g Proy: 50,000 lb …" at bounding box center [868, 133] width 70 height 234
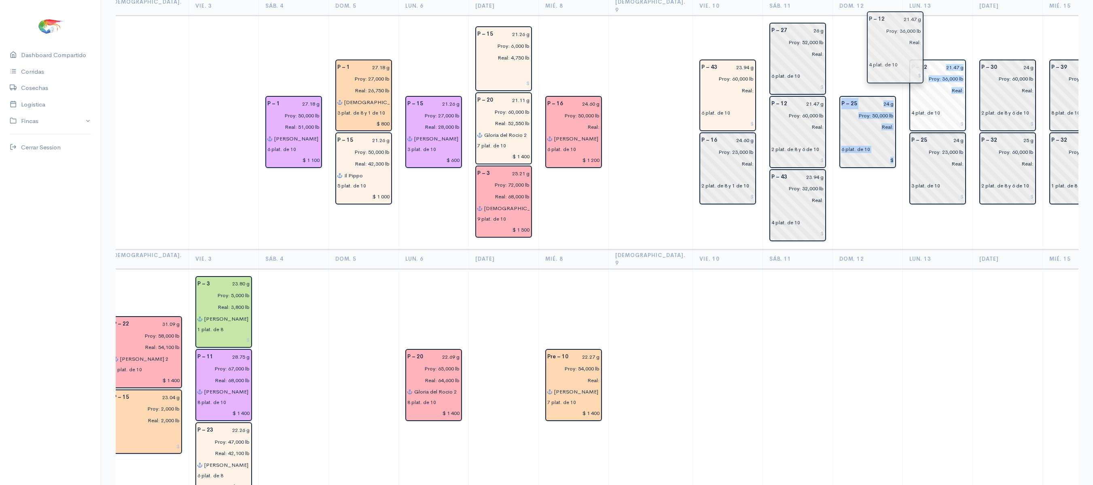
drag, startPoint x: 830, startPoint y: 101, endPoint x: 888, endPoint y: 69, distance: 66.0
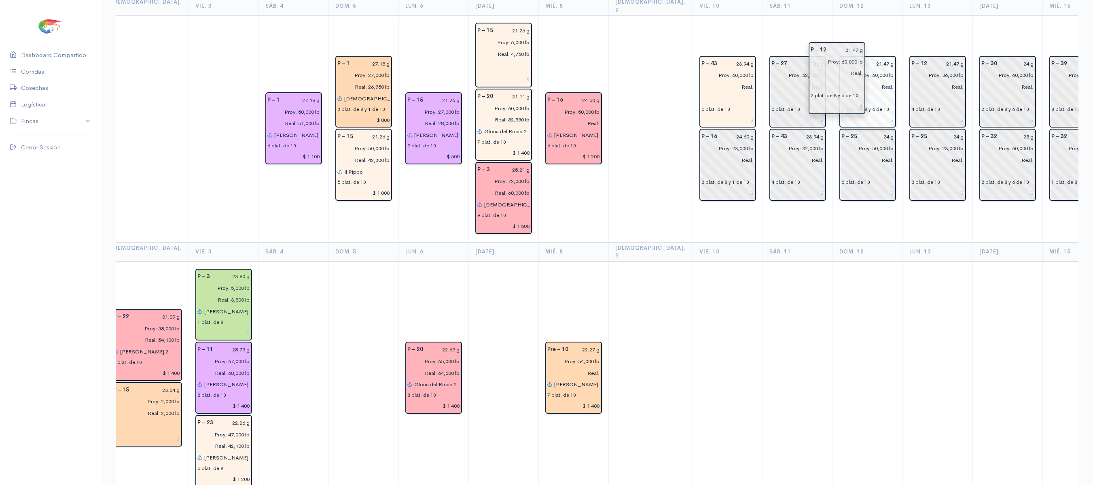
drag, startPoint x: 762, startPoint y: 134, endPoint x: 831, endPoint y: 96, distance: 79.3
click at [839, 27] on td "P – 12 21.47 g Proy: 60,000 lb Real: 2 plat. de 8 y 6 de 10 P – 25 24 g Proy: 5…" at bounding box center [868, 129] width 70 height 226
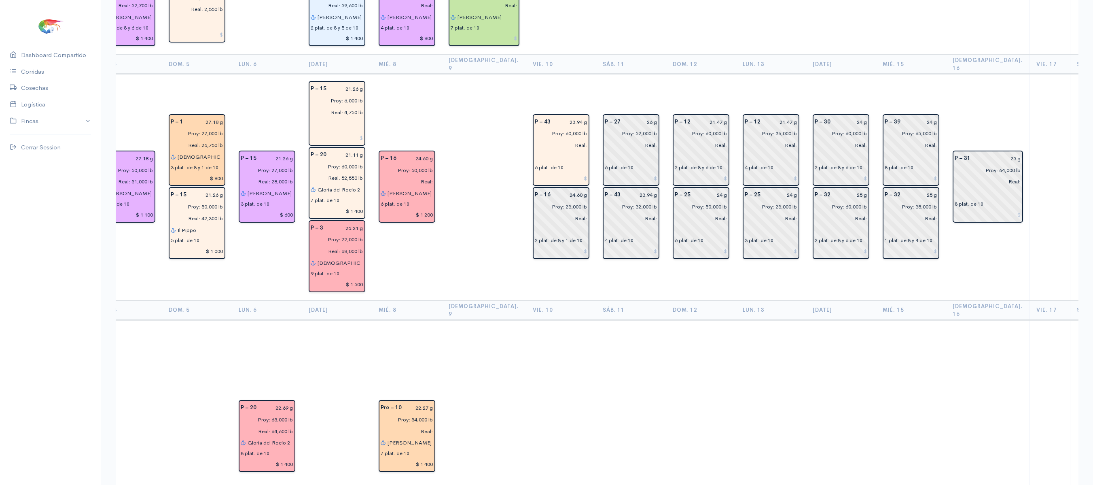
scroll to position [155, 0]
click at [810, 213] on input "Real:" at bounding box center [838, 219] width 57 height 12
drag, startPoint x: 802, startPoint y: 201, endPoint x: 664, endPoint y: 127, distance: 156.1
drag, startPoint x: 664, startPoint y: 127, endPoint x: 1067, endPoint y: 358, distance: 463.7
click at [1071, 358] on td at bounding box center [1091, 438] width 40 height 234
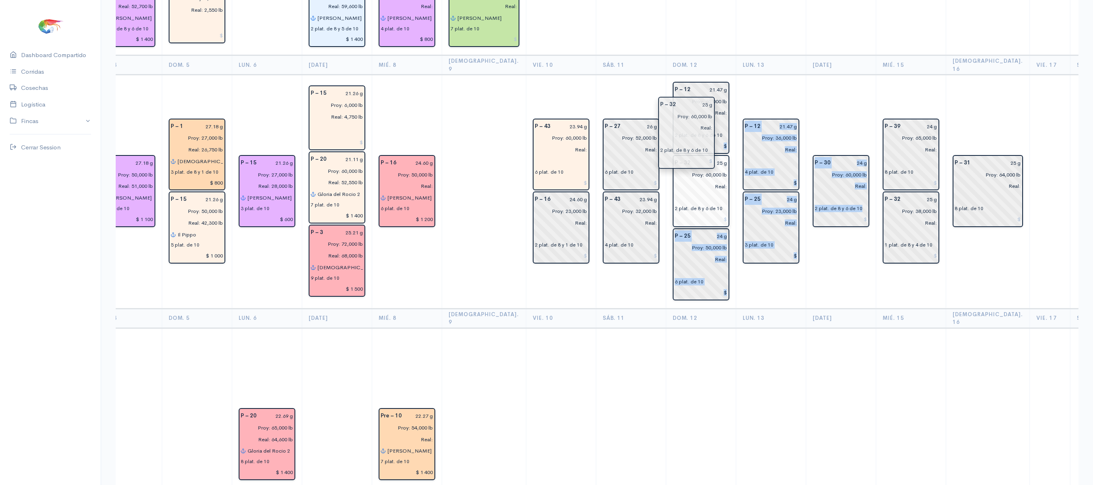
drag, startPoint x: 808, startPoint y: 205, endPoint x: 683, endPoint y: 130, distance: 145.2
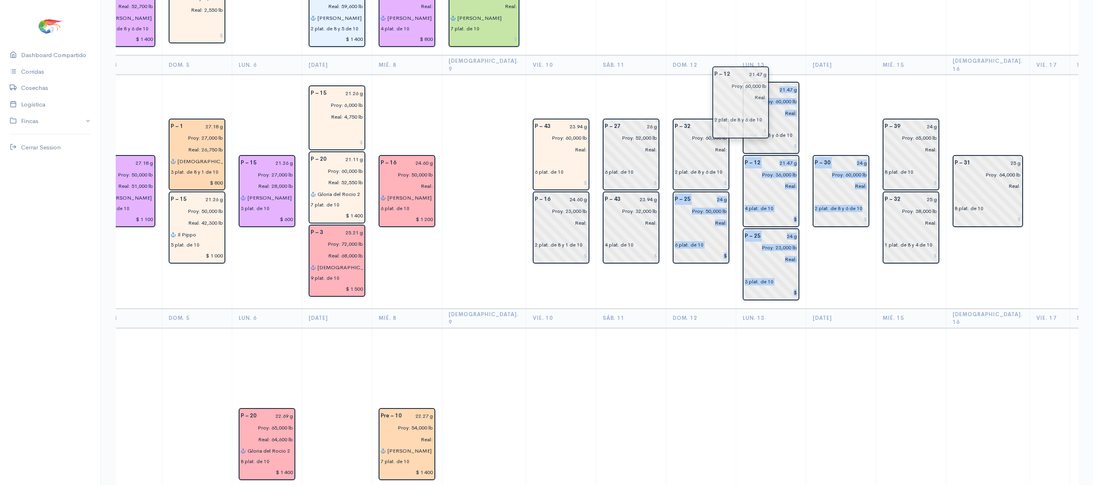
click at [755, 96] on input "Proy: 60,000 lb" at bounding box center [768, 102] width 57 height 12
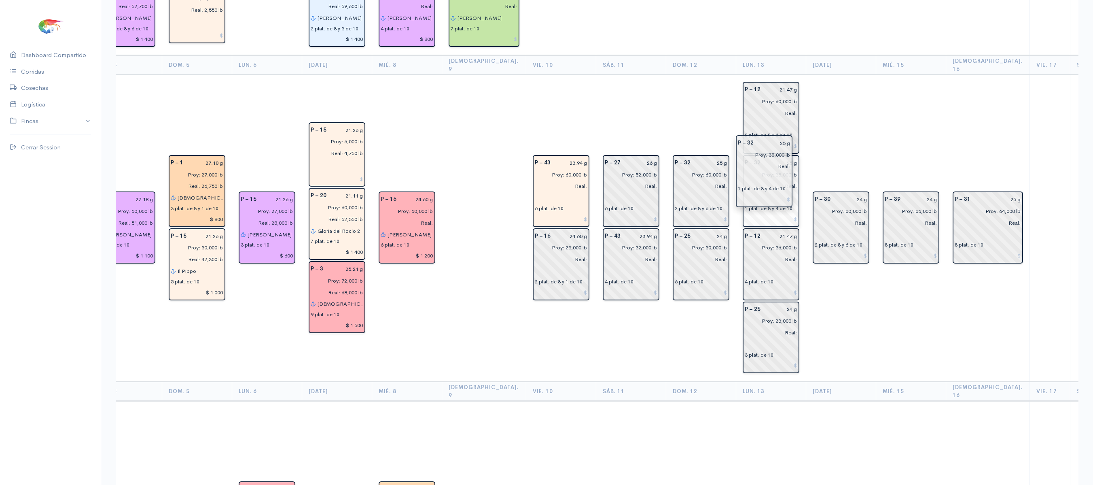
drag, startPoint x: 866, startPoint y: 219, endPoint x: 749, endPoint y: 177, distance: 124.4
click at [812, 118] on td "P – 30 24 g Proy: 60,000 lb Real: 2 plat. de 8 y 6 de 10" at bounding box center [841, 228] width 70 height 307
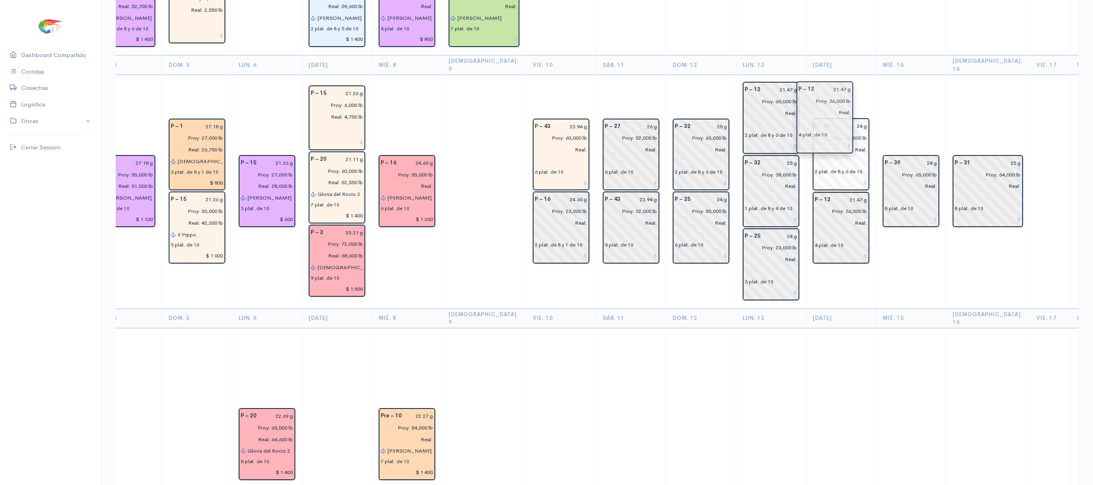
drag, startPoint x: 750, startPoint y: 244, endPoint x: 834, endPoint y: 113, distance: 155.4
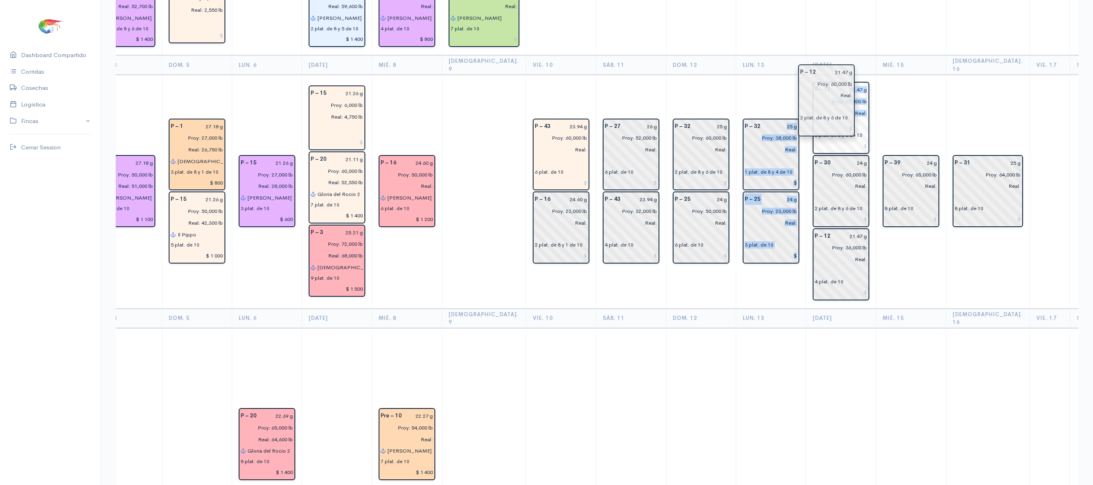
drag, startPoint x: 760, startPoint y: 91, endPoint x: 839, endPoint y: 89, distance: 78.5
click at [902, 260] on td "P – 39 24 g Proy: 65,000 lb Real: 8 plat. de 10" at bounding box center [911, 192] width 70 height 234
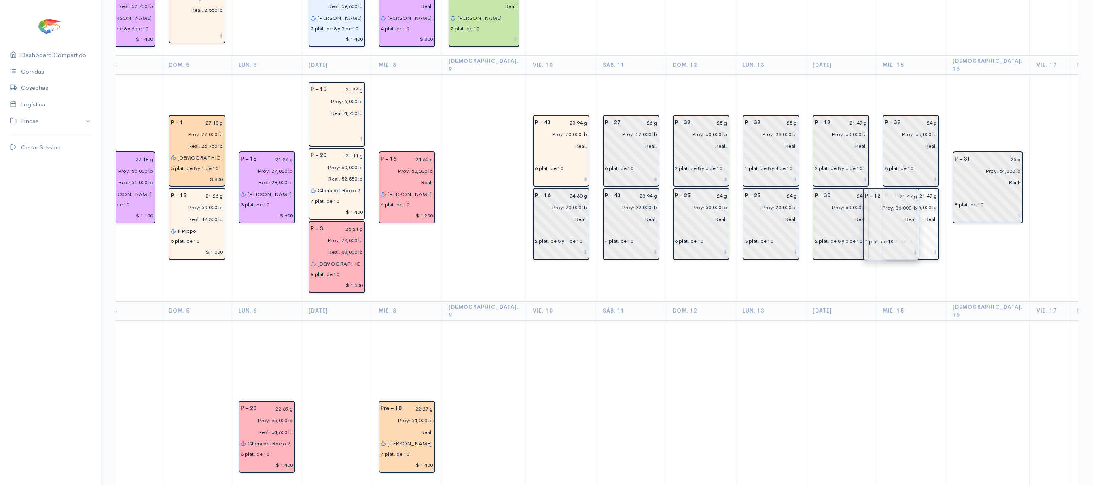
drag, startPoint x: 811, startPoint y: 237, endPoint x: 887, endPoint y: 214, distance: 79.4
click at [959, 218] on td "P – 31 25 g Proy: 64,000 lb Real: 8 plat. de 10" at bounding box center [988, 188] width 84 height 226
drag, startPoint x: 959, startPoint y: 218, endPoint x: 1046, endPoint y: 236, distance: 88.6
click at [1071, 236] on td at bounding box center [1091, 188] width 40 height 226
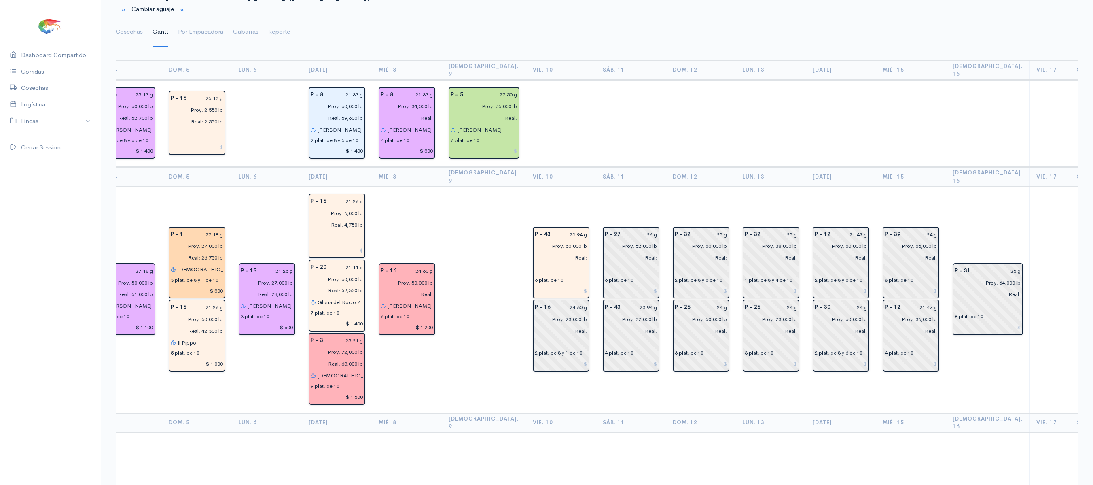
scroll to position [110, 0]
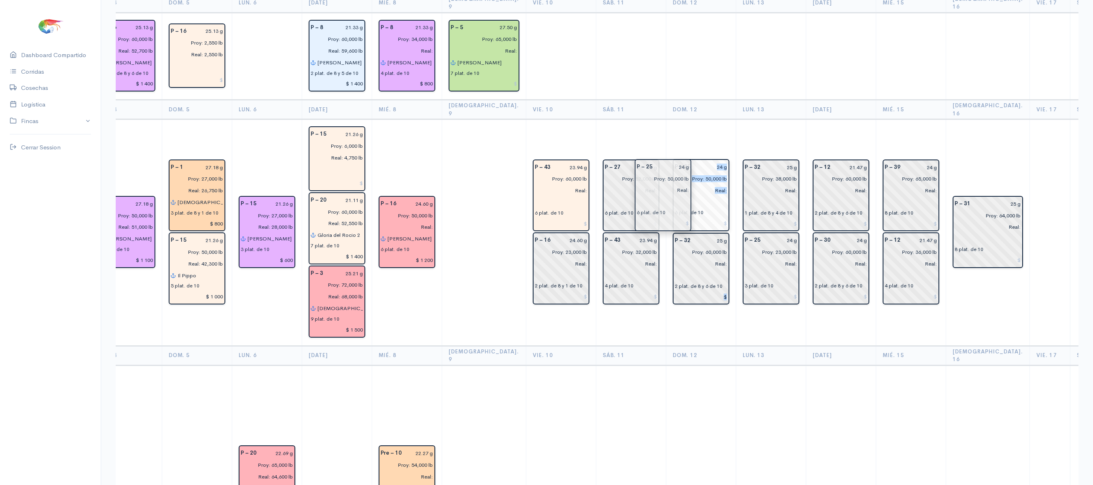
drag, startPoint x: 676, startPoint y: 240, endPoint x: 666, endPoint y: 179, distance: 62.3
click at [683, 119] on td "P – 25 24 g Proy: 50,000 lb Real: 6 plat. de 10 P – 32 25 g Proy: 60,000 lb Rea…" at bounding box center [701, 232] width 70 height 226
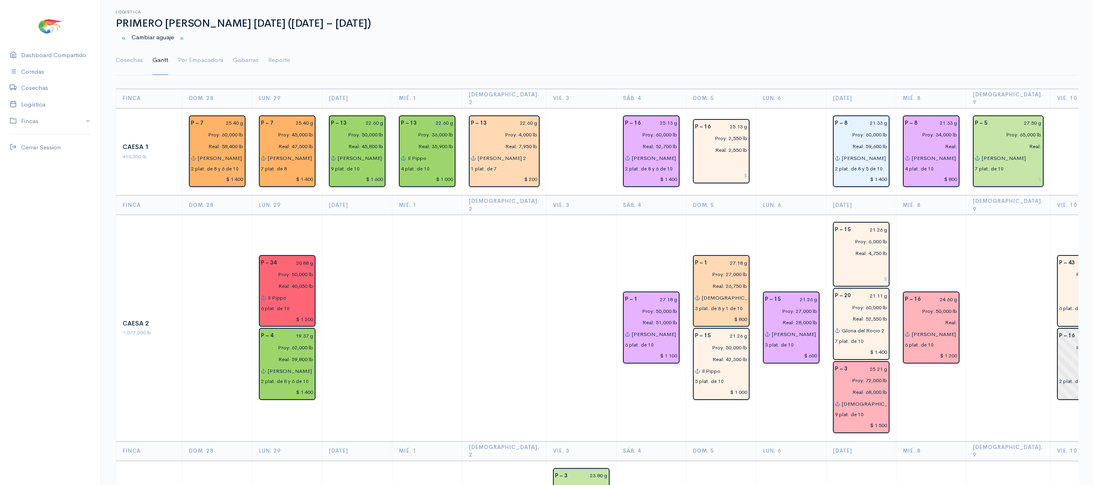
scroll to position [1376, 0]
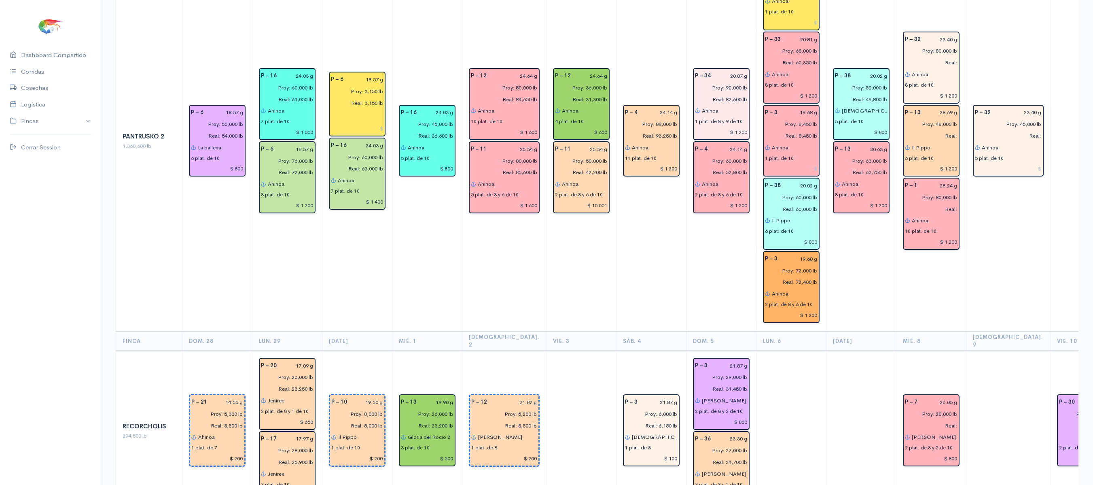
click at [435, 163] on td "P – 16 24.03 g Proy: 45,000 lb Real: 36,600 lb [PERSON_NAME] 5 plat. de 10 $ 800" at bounding box center [428, 141] width 70 height 380
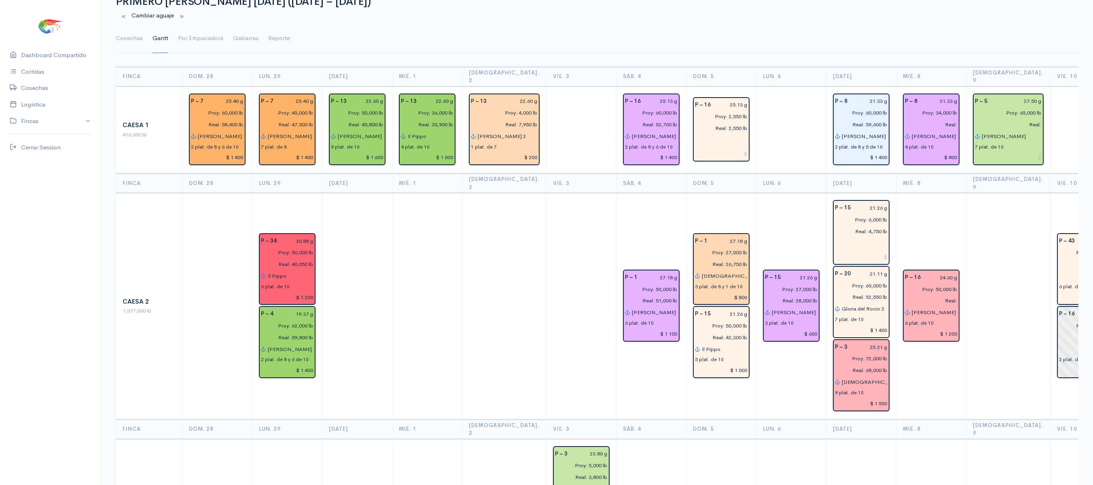
scroll to position [0, 0]
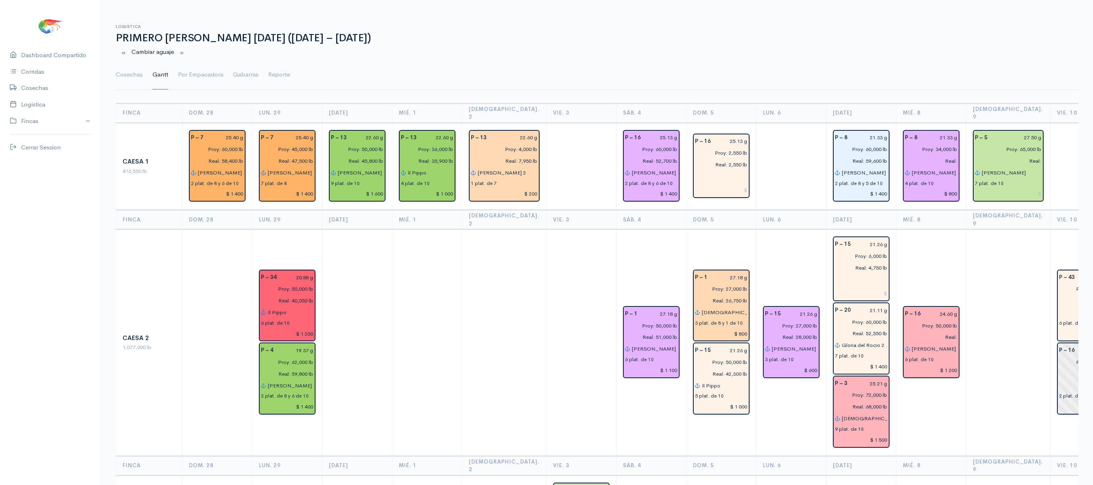
click at [710, 78] on ul "Cosechas Gantt Por Empacadora Gabarras Reporte" at bounding box center [597, 74] width 963 height 29
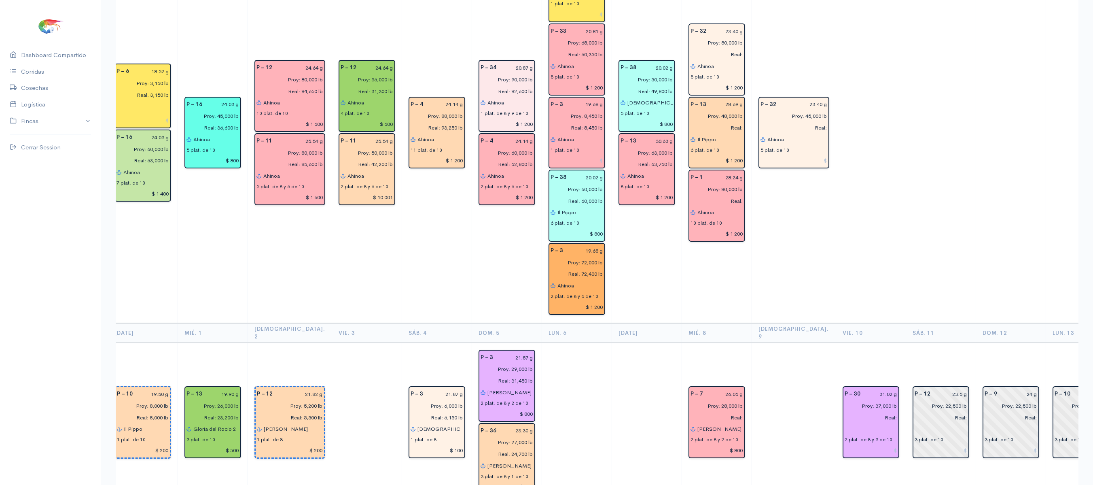
scroll to position [1386, 0]
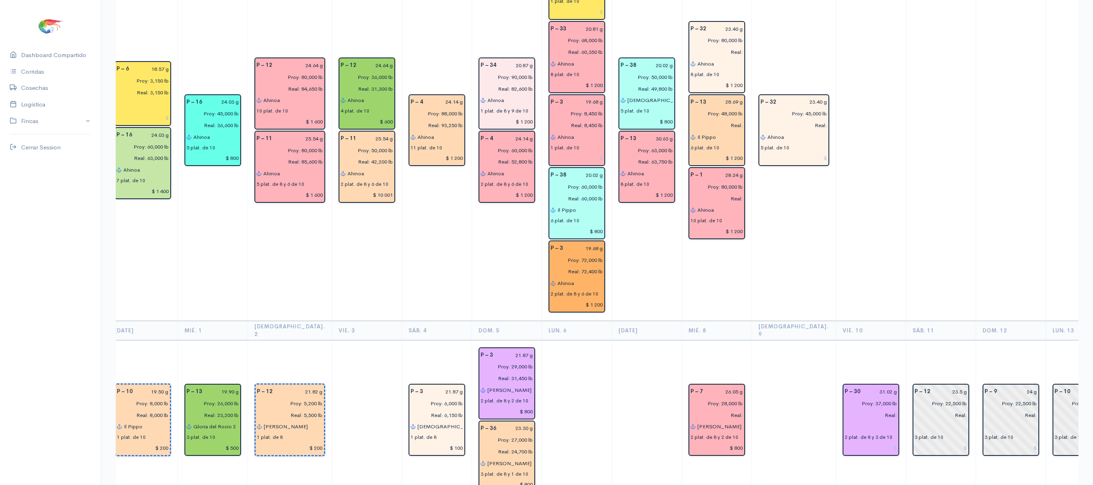
click at [906, 340] on td "P – 12 23.5 g Proy: 22,500 lb Real: 3 plat. de 10" at bounding box center [941, 420] width 70 height 161
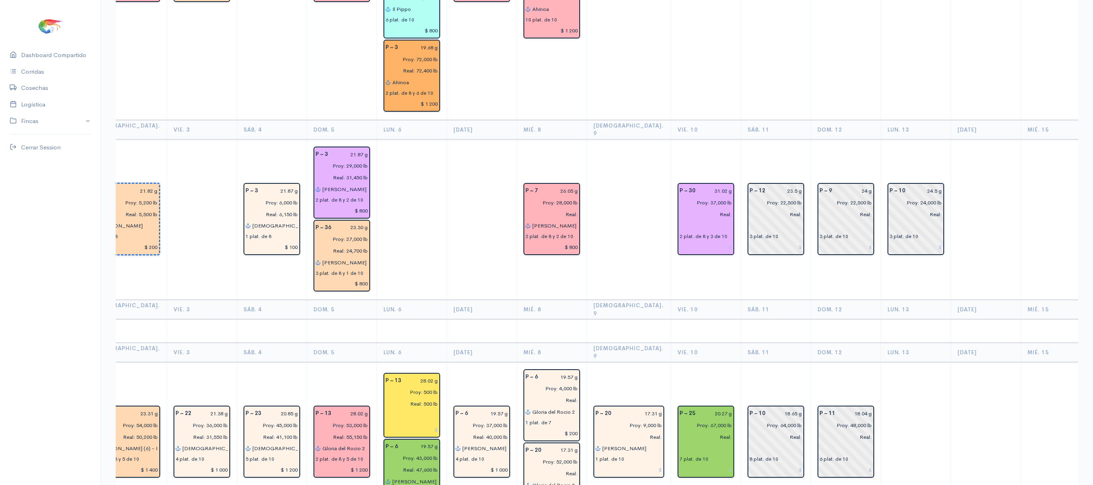
scroll to position [0, 398]
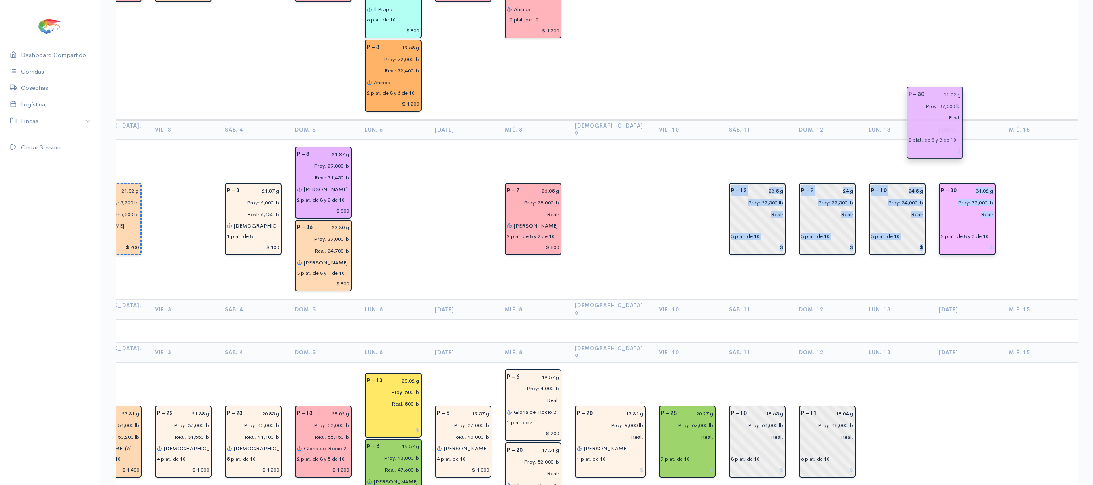
drag, startPoint x: 652, startPoint y: 156, endPoint x: 928, endPoint y: 136, distance: 277.5
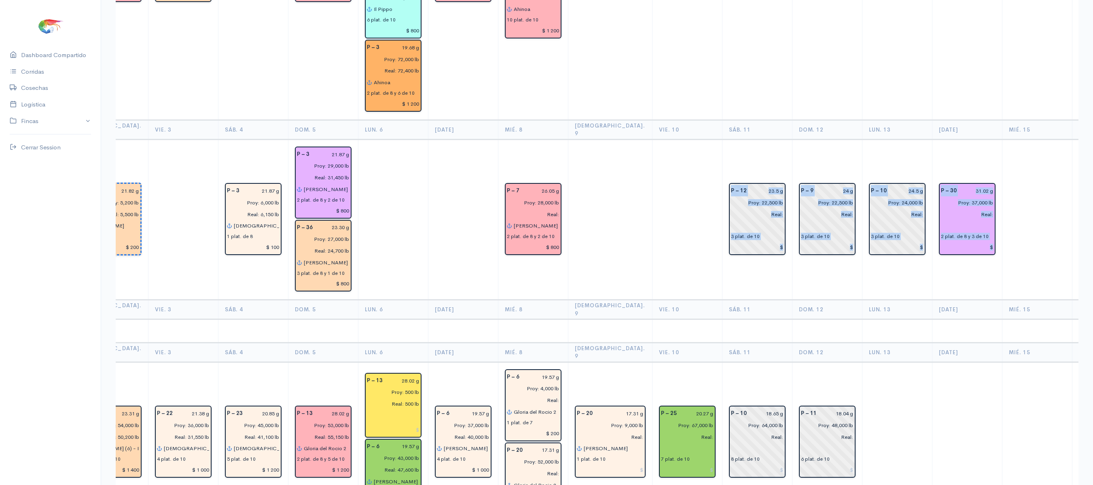
click at [932, 139] on td "P – 30 31.02 g Proy: 37,000 lb Real: 2 plat. de 8 y 3 de 10" at bounding box center [967, 219] width 70 height 161
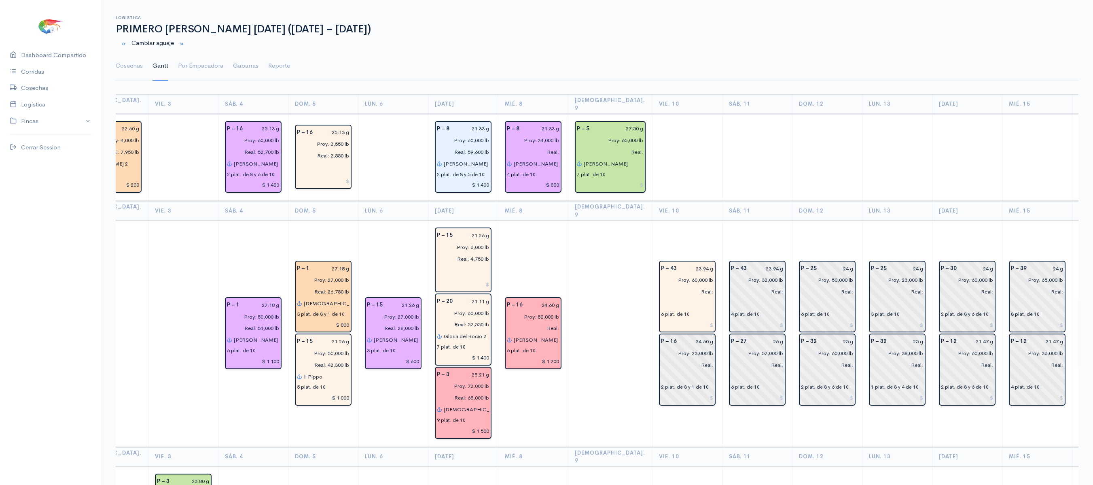
scroll to position [0, 0]
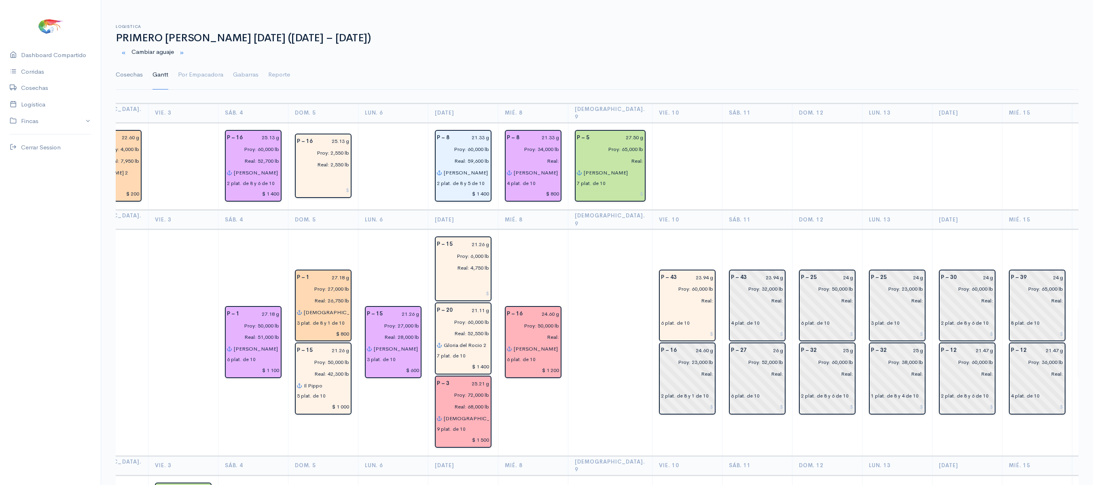
click at [128, 81] on link "Cosechas" at bounding box center [129, 74] width 27 height 29
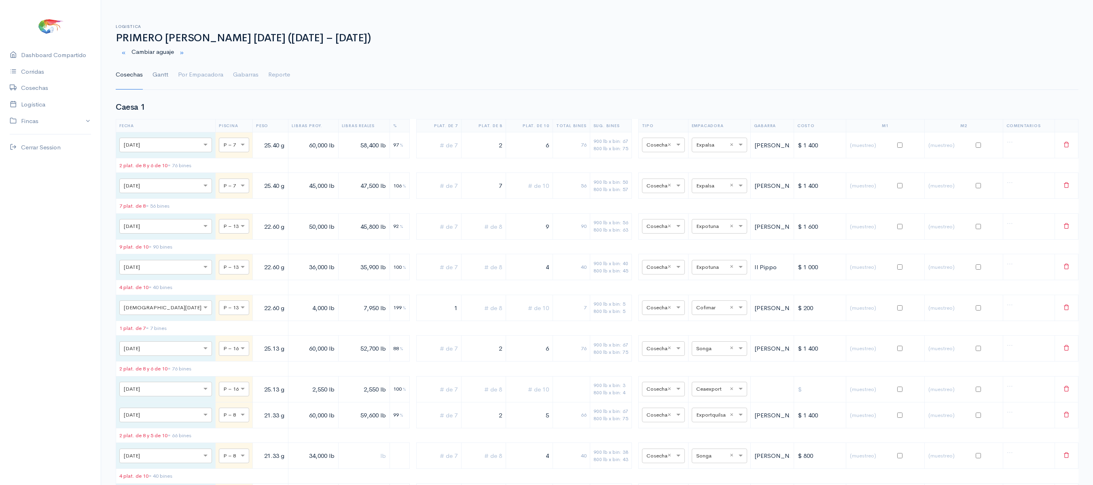
click at [156, 67] on link "Gantt" at bounding box center [161, 74] width 16 height 29
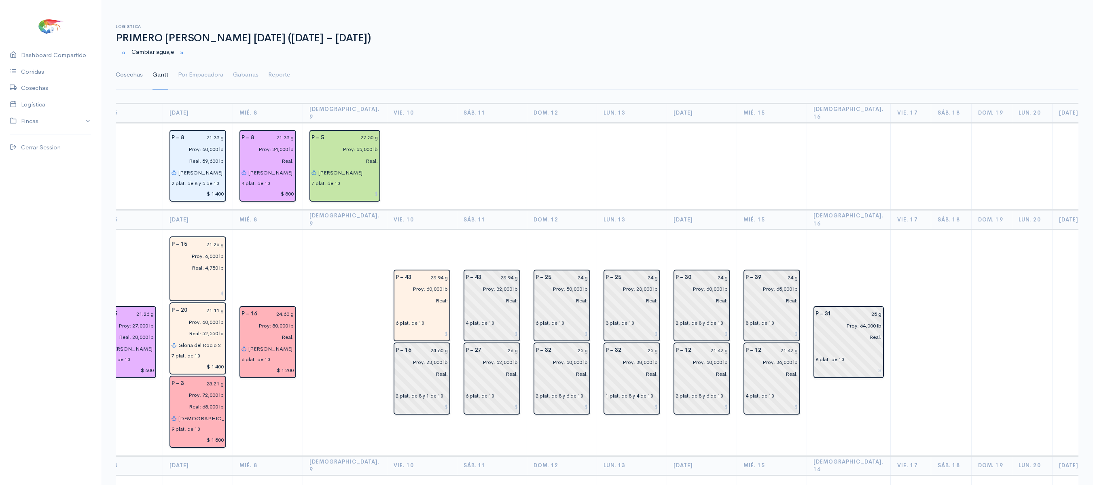
click at [135, 70] on link "Cosechas" at bounding box center [129, 74] width 27 height 29
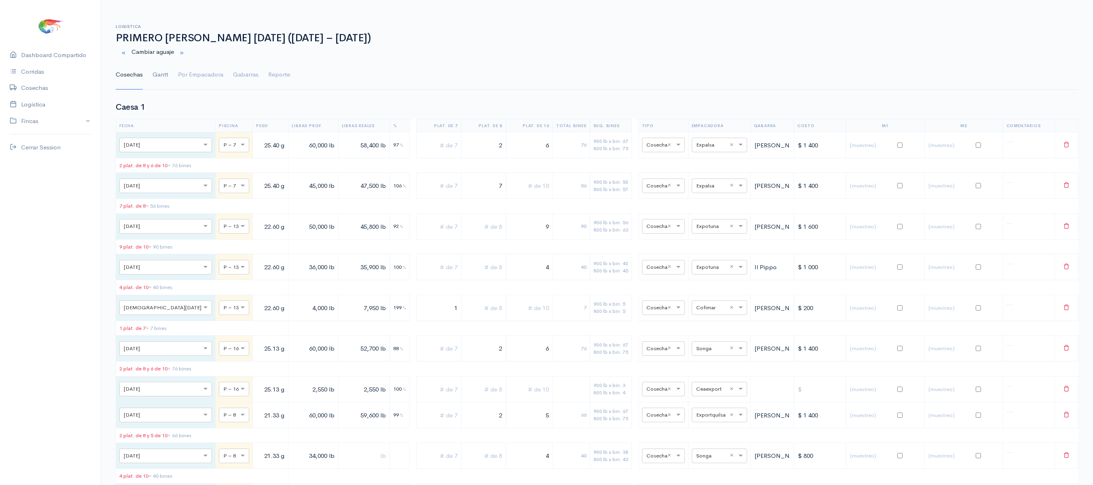
click at [161, 72] on link "Gantt" at bounding box center [161, 74] width 16 height 29
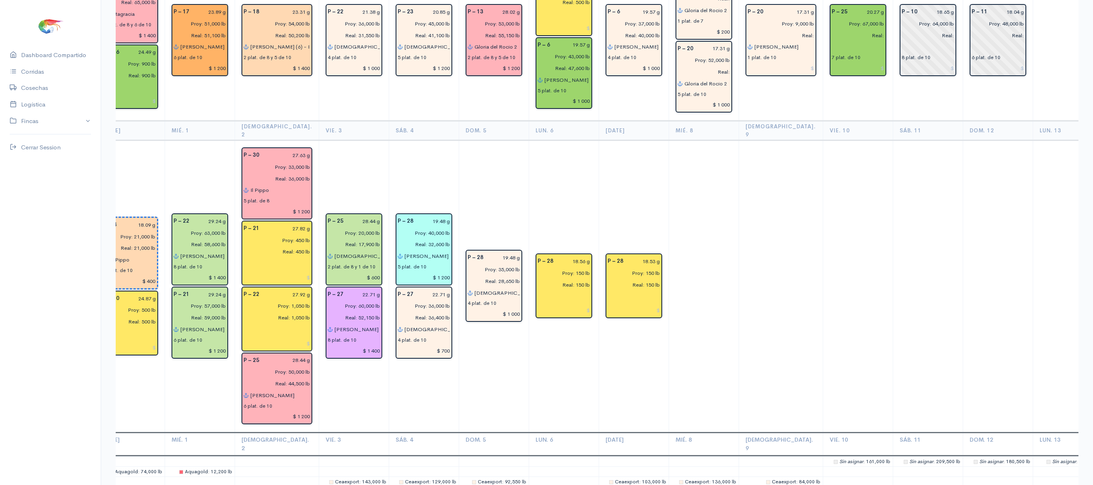
scroll to position [1989, 0]
